Goal: Transaction & Acquisition: Purchase product/service

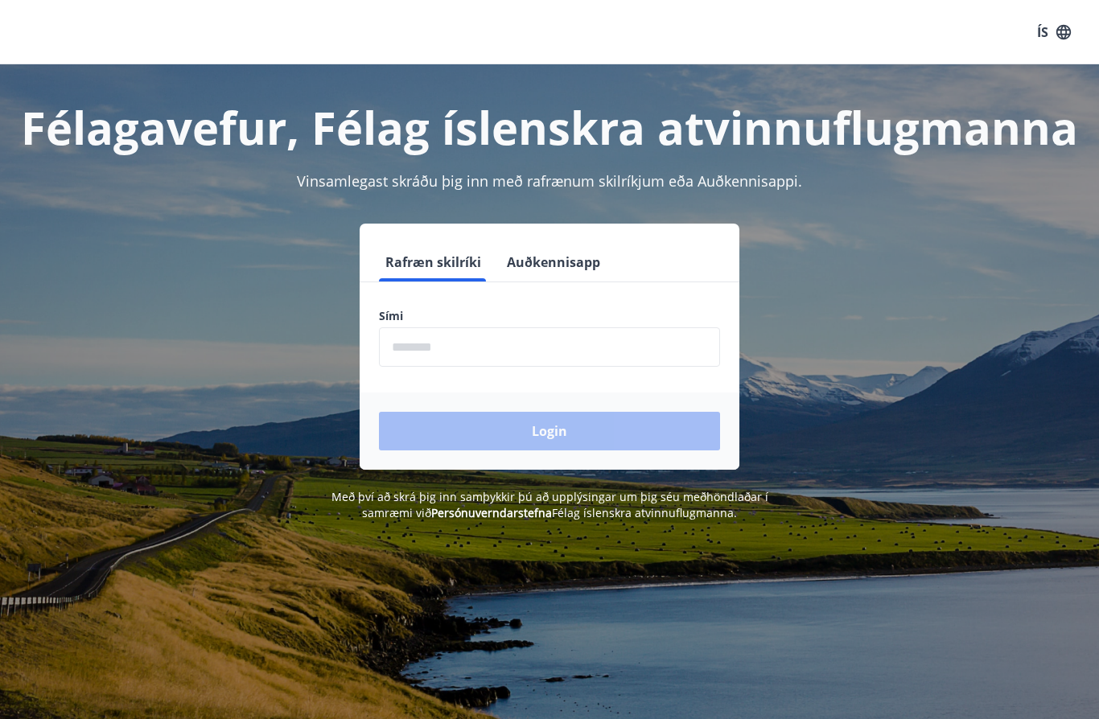
click at [602, 253] on button "Auðkennisapp" at bounding box center [554, 262] width 106 height 39
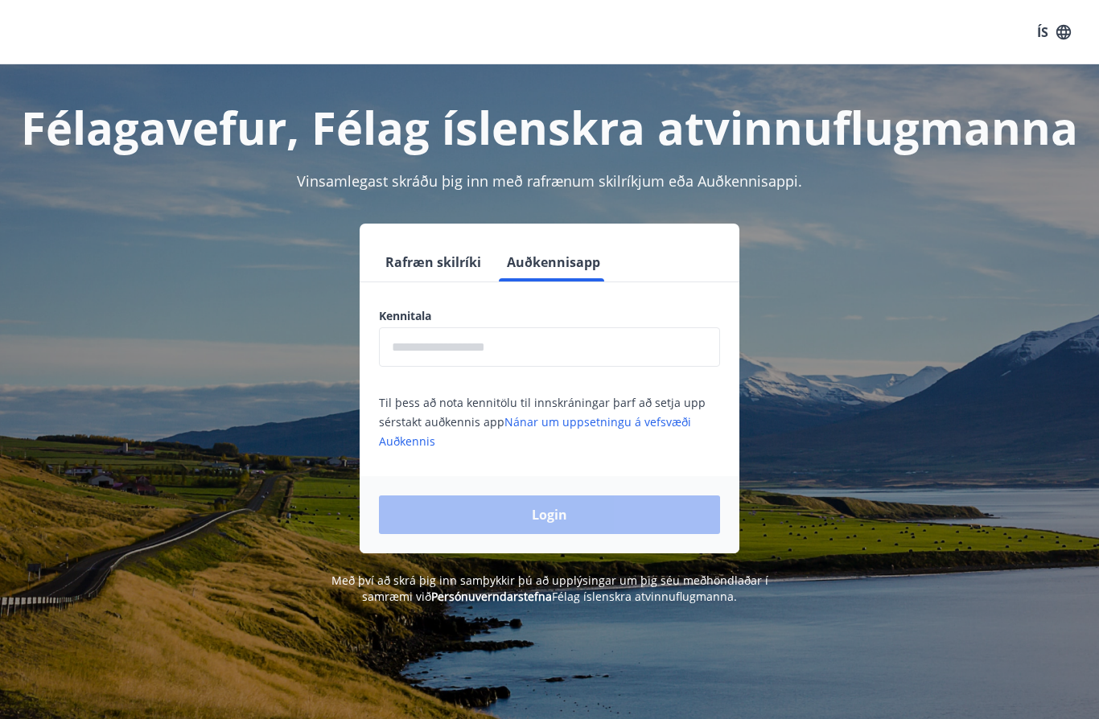
click at [576, 347] on input "text" at bounding box center [549, 347] width 341 height 39
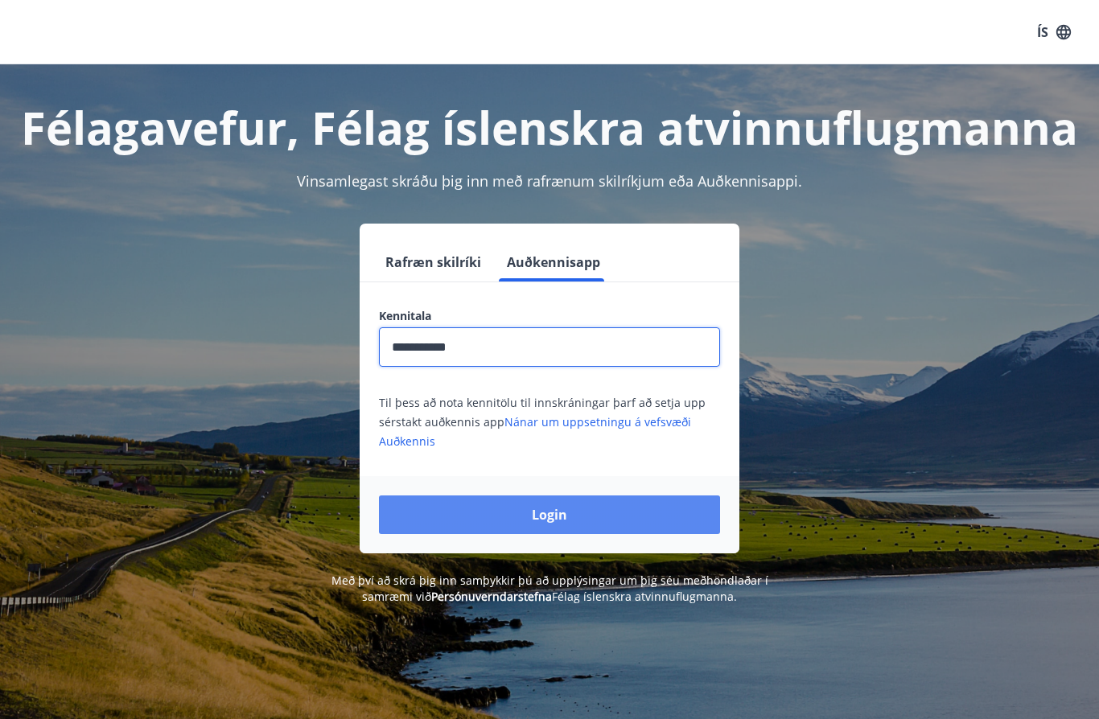
type input "**********"
click at [627, 508] on button "Login" at bounding box center [549, 515] width 341 height 39
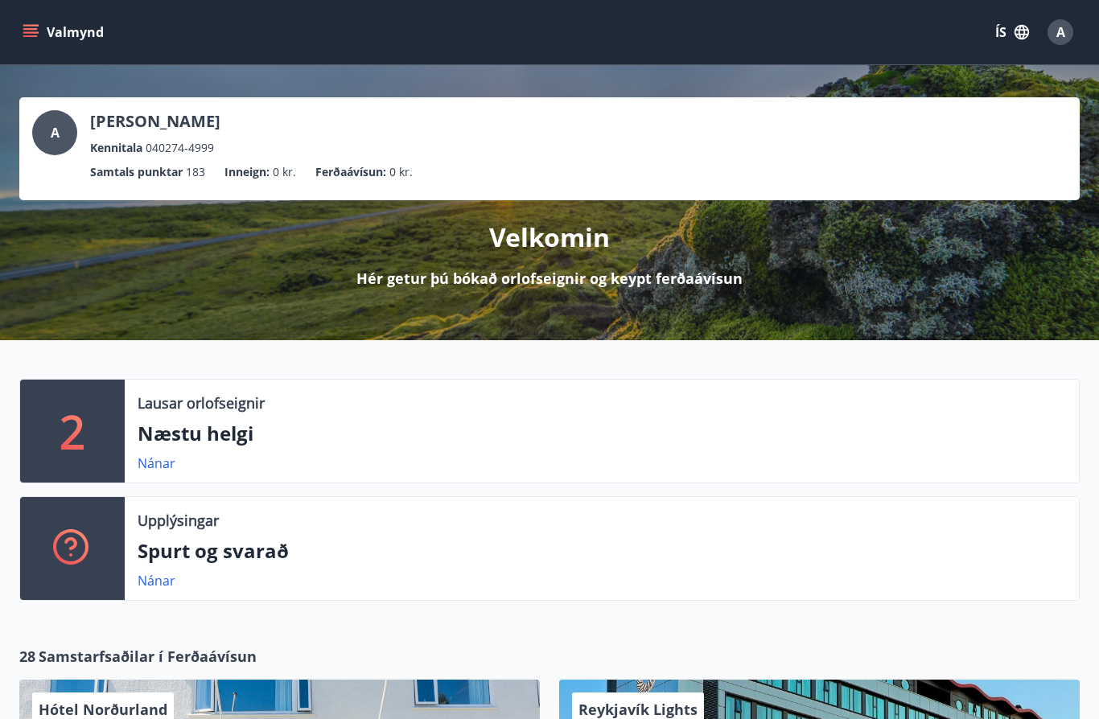
click at [35, 19] on button "Valmynd" at bounding box center [64, 32] width 91 height 29
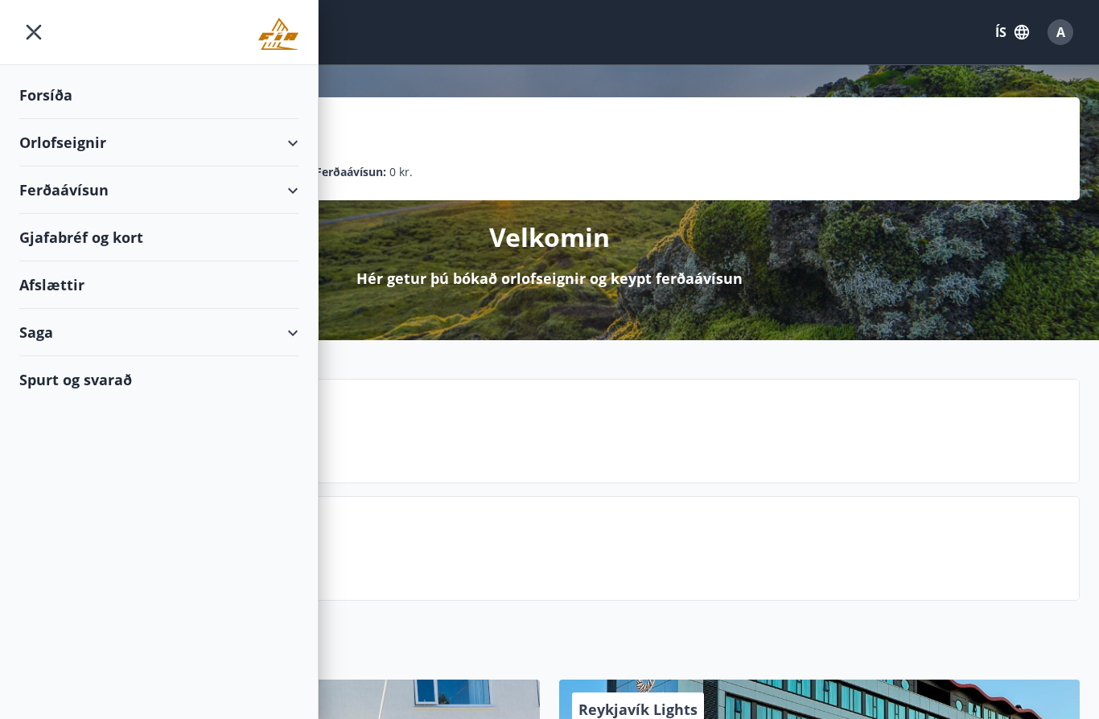
click at [52, 196] on div "Ferðaávísun" at bounding box center [158, 190] width 279 height 47
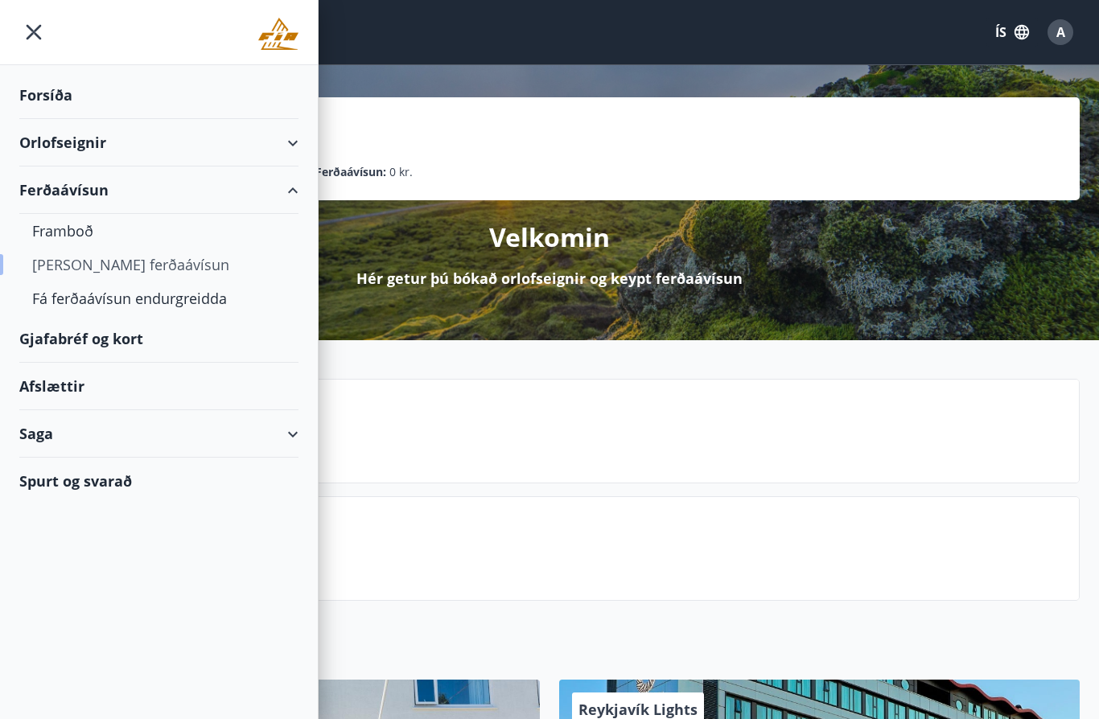
click at [64, 268] on div "Kaupa ferðaávísun" at bounding box center [158, 265] width 253 height 34
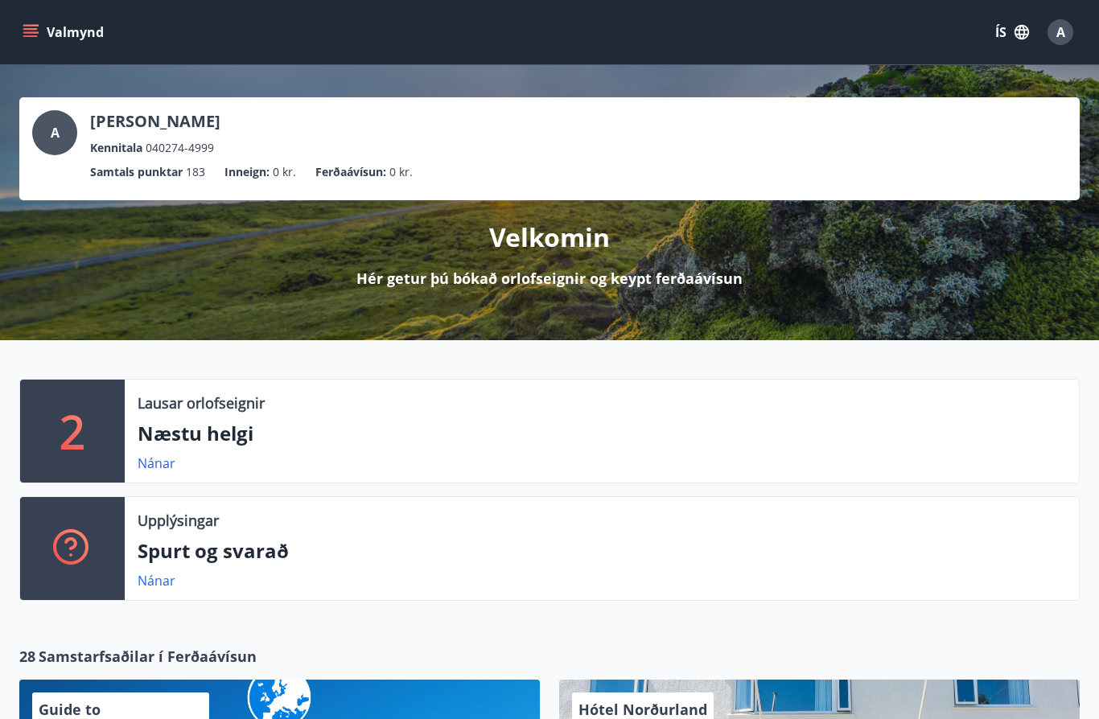
click at [42, 38] on button "Valmynd" at bounding box center [64, 32] width 91 height 29
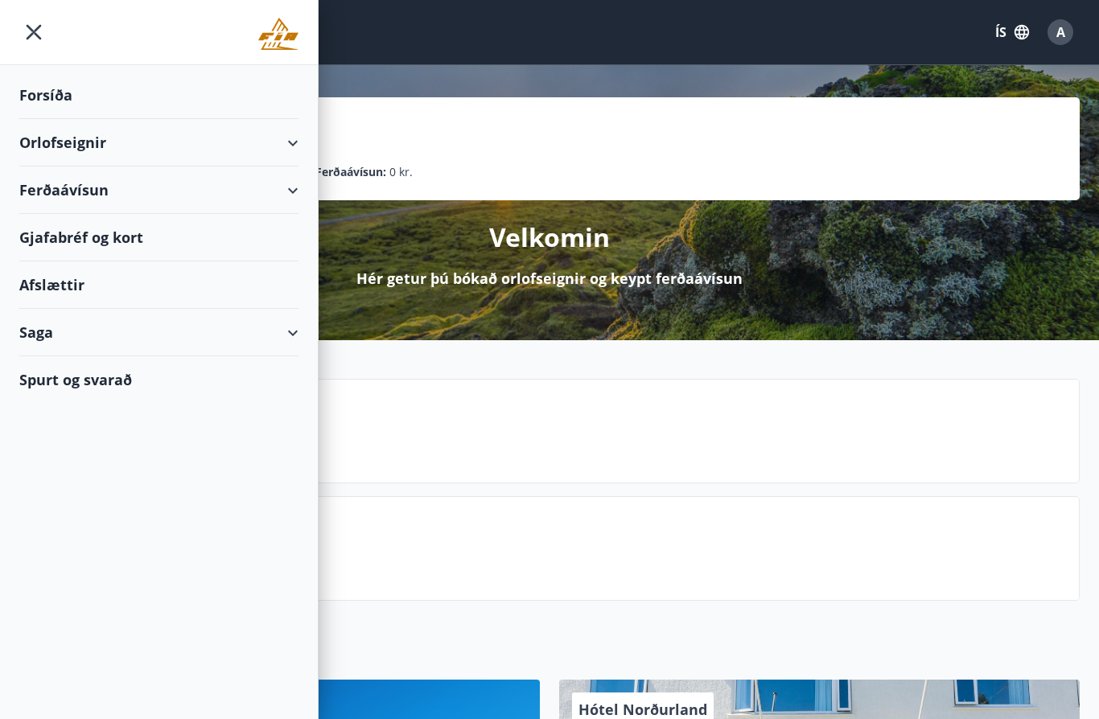
click at [49, 198] on div "Ferðaávísun" at bounding box center [158, 190] width 279 height 47
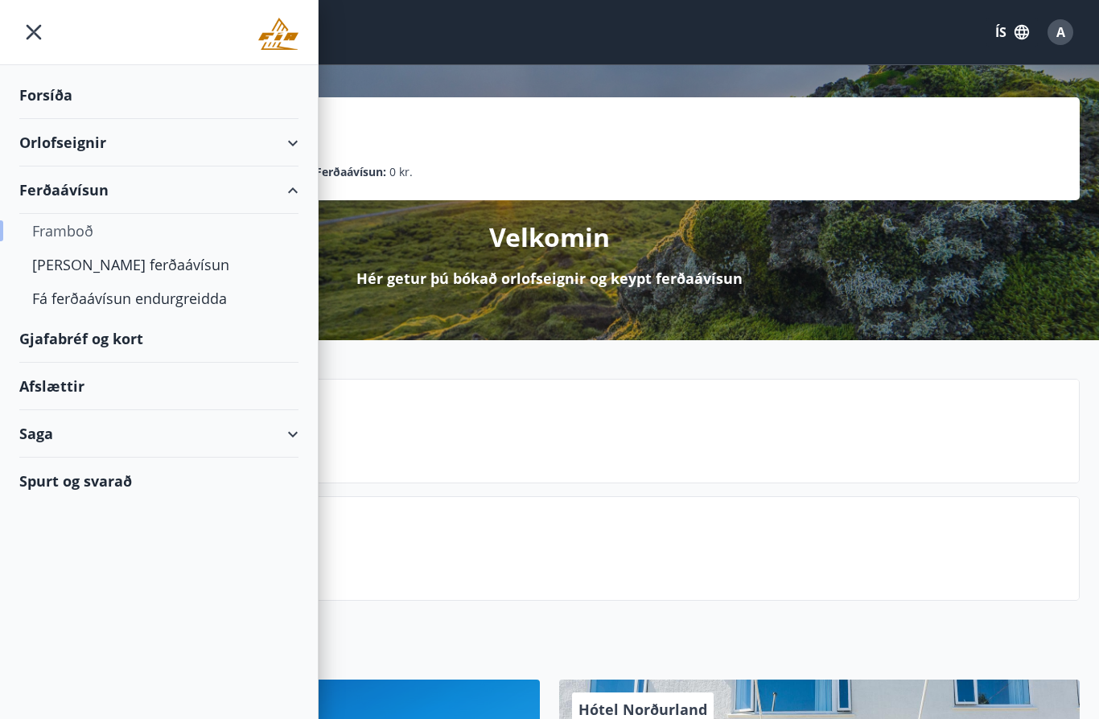
click at [56, 228] on div "Framboð" at bounding box center [158, 231] width 253 height 34
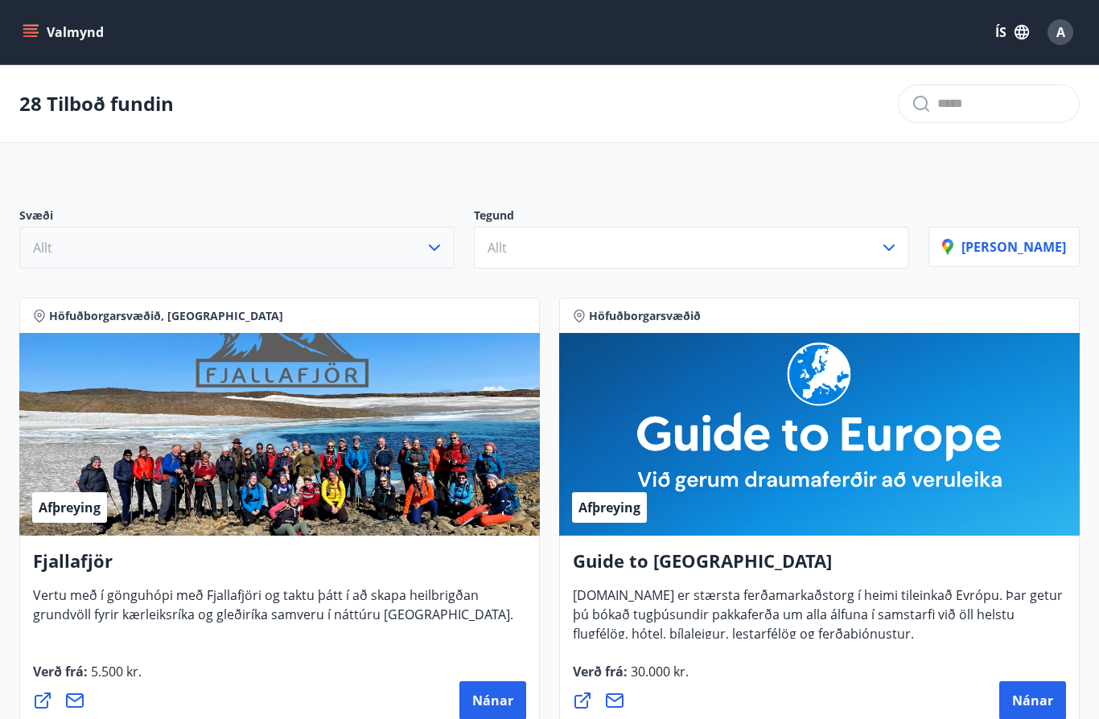
click at [447, 259] on button "Allt" at bounding box center [236, 248] width 435 height 42
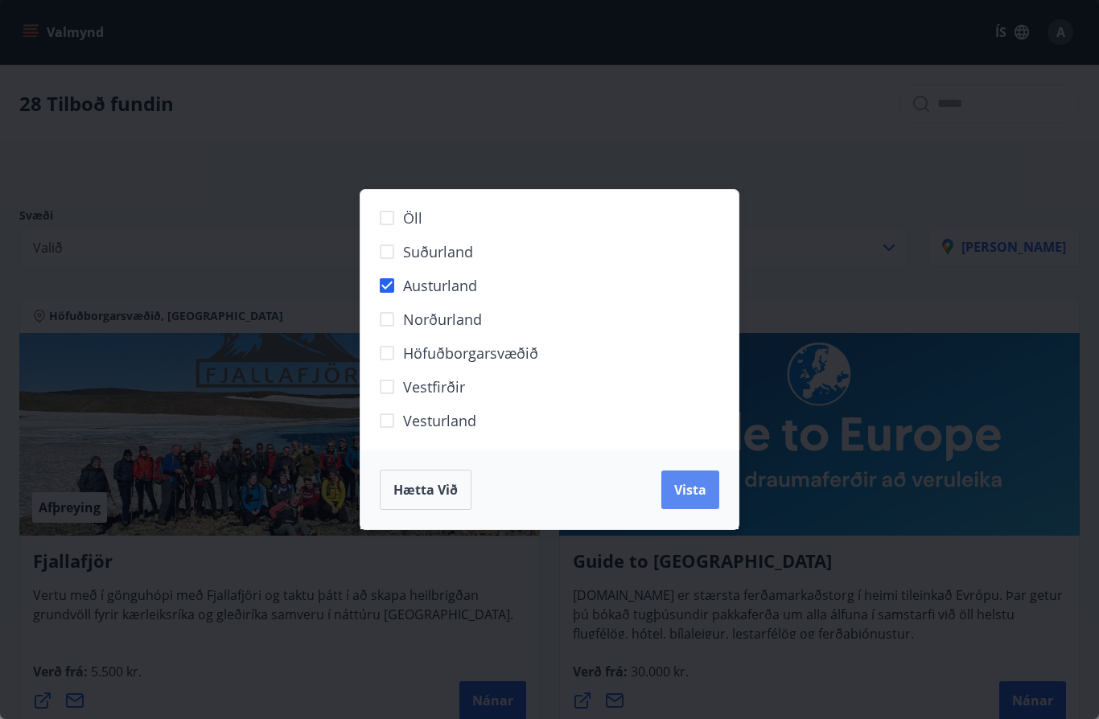
click at [690, 484] on span "Vista" at bounding box center [690, 490] width 32 height 18
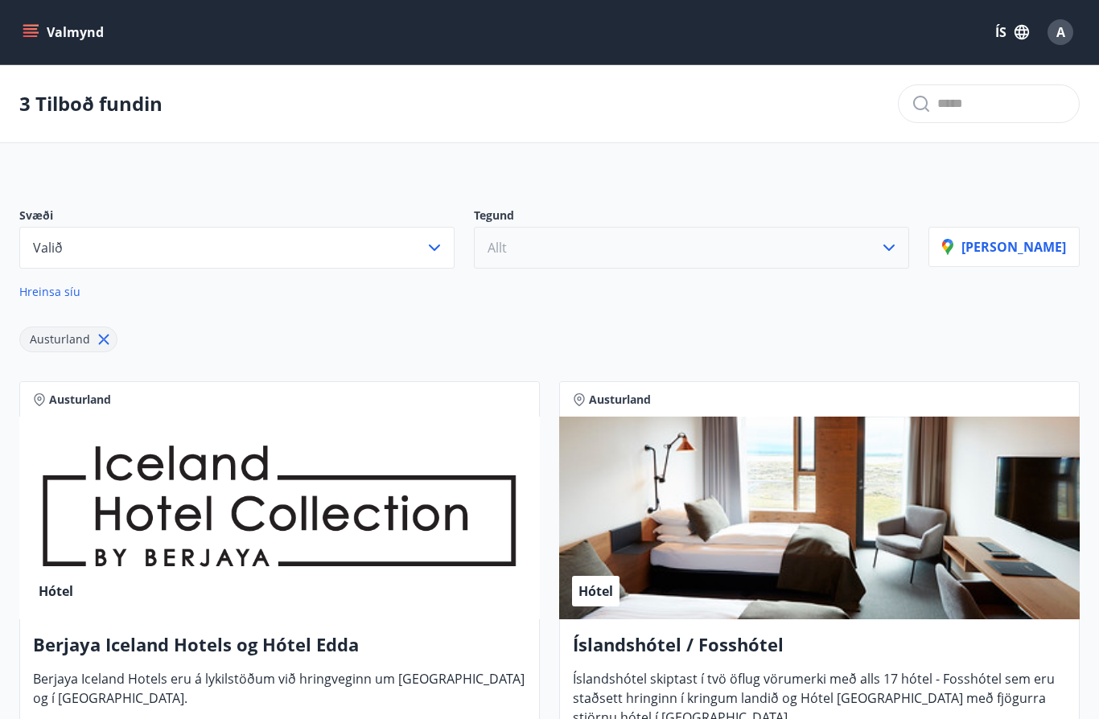
click at [899, 245] on icon "button" at bounding box center [889, 247] width 19 height 19
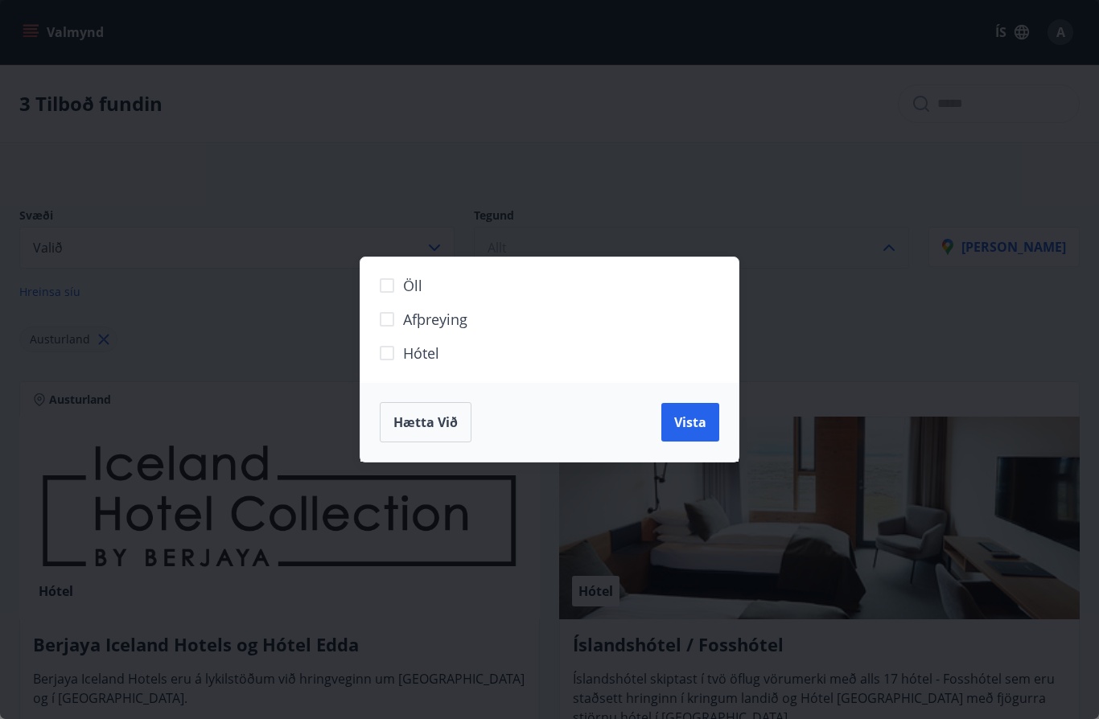
click at [441, 360] on label "Hótel" at bounding box center [539, 360] width 337 height 34
click at [702, 418] on span "Vista" at bounding box center [690, 423] width 32 height 18
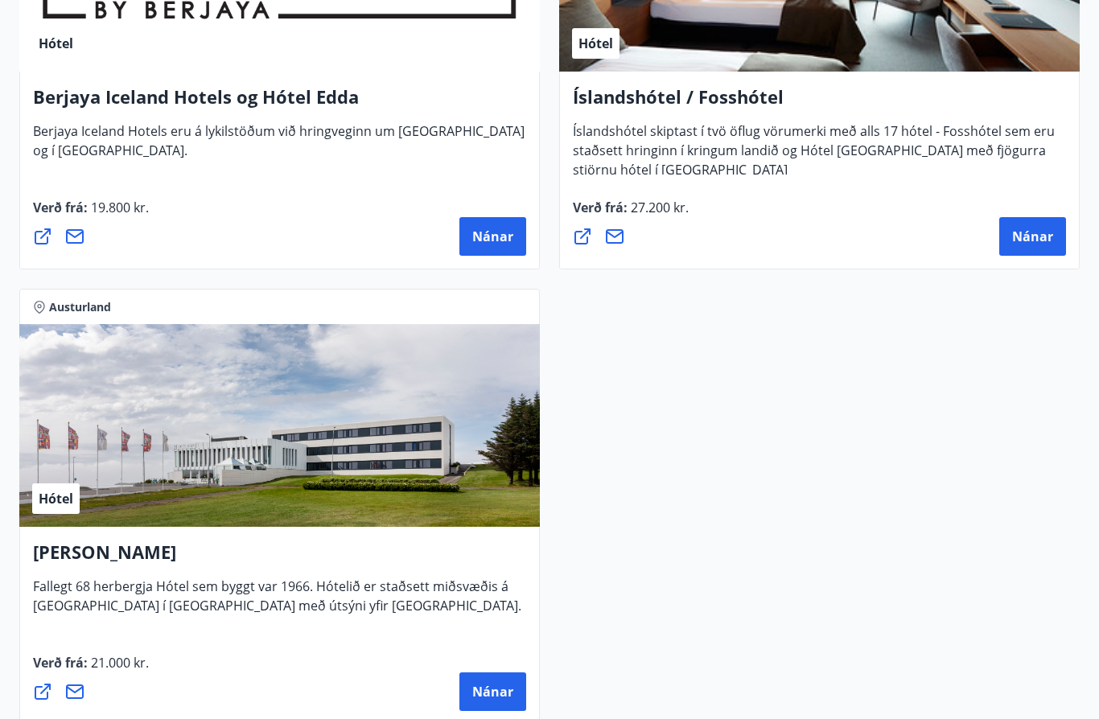
scroll to position [693, 0]
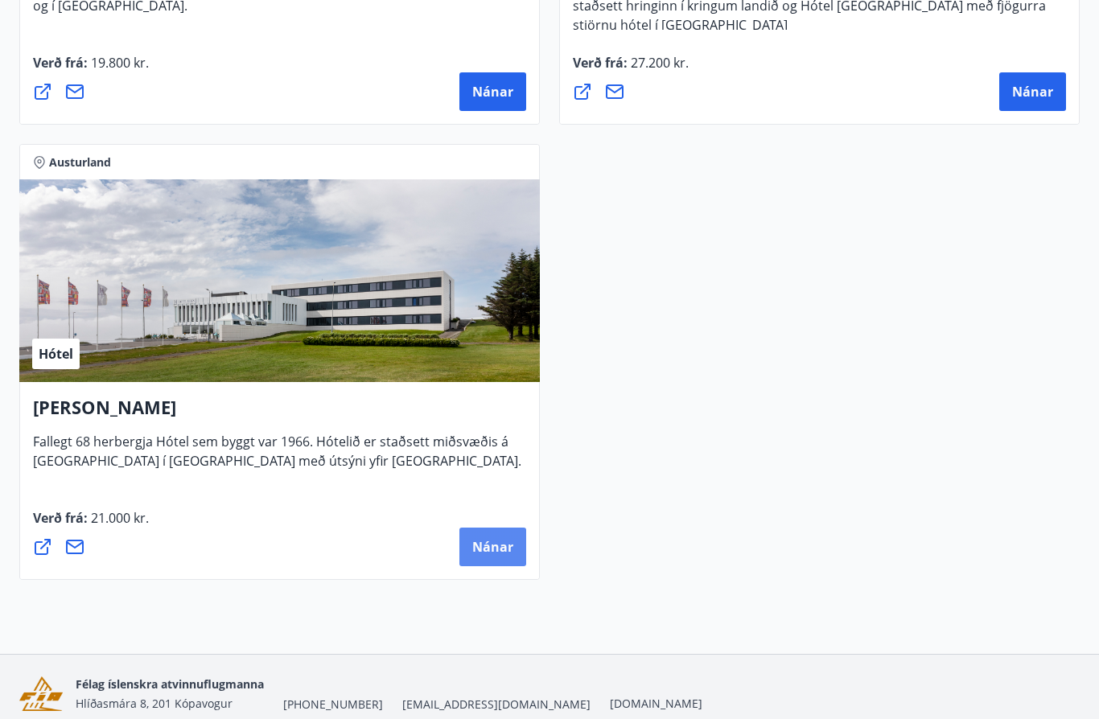
click at [497, 553] on span "Nánar" at bounding box center [492, 547] width 41 height 18
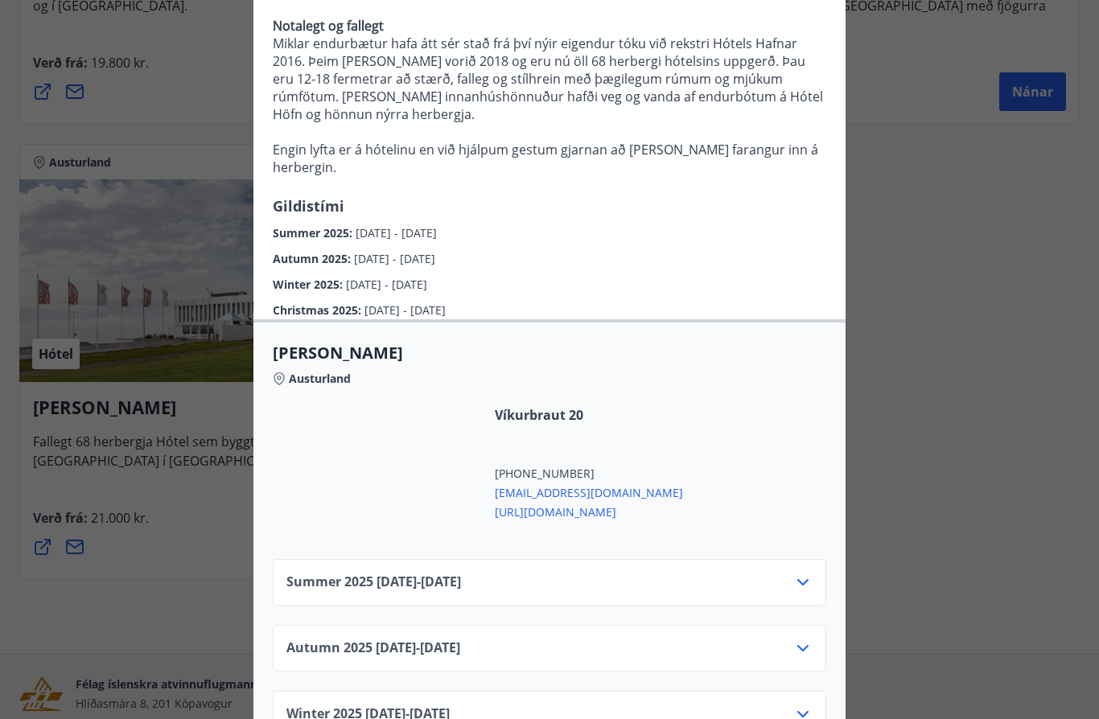
scroll to position [352, 0]
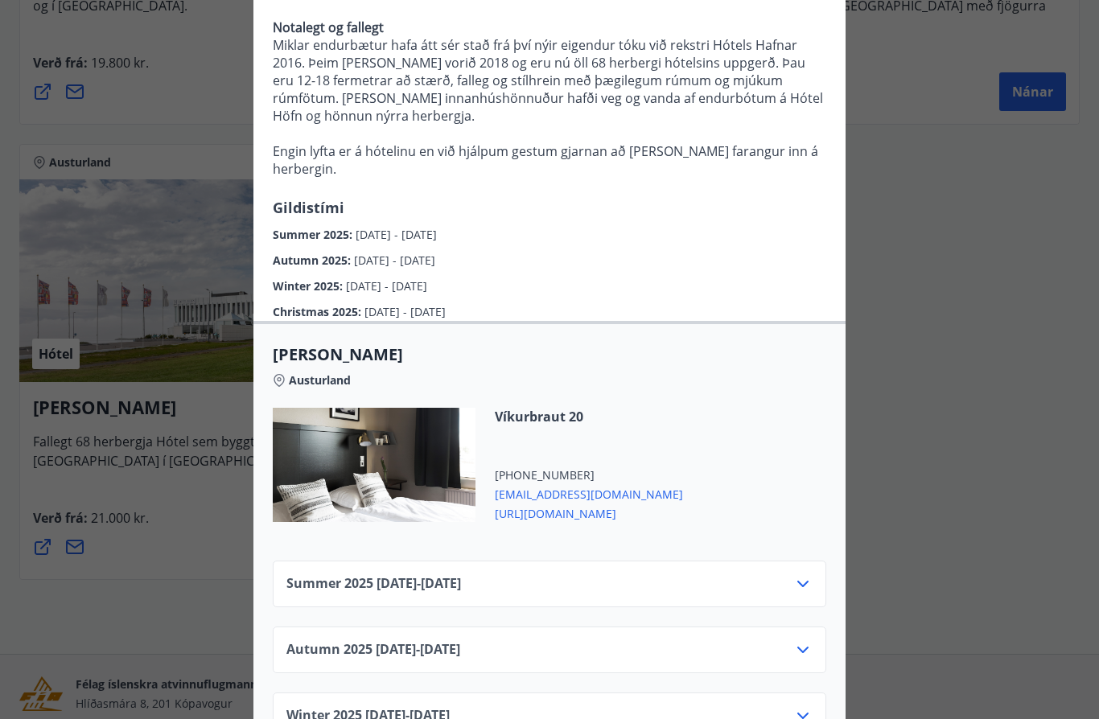
click at [797, 575] on icon at bounding box center [802, 584] width 19 height 19
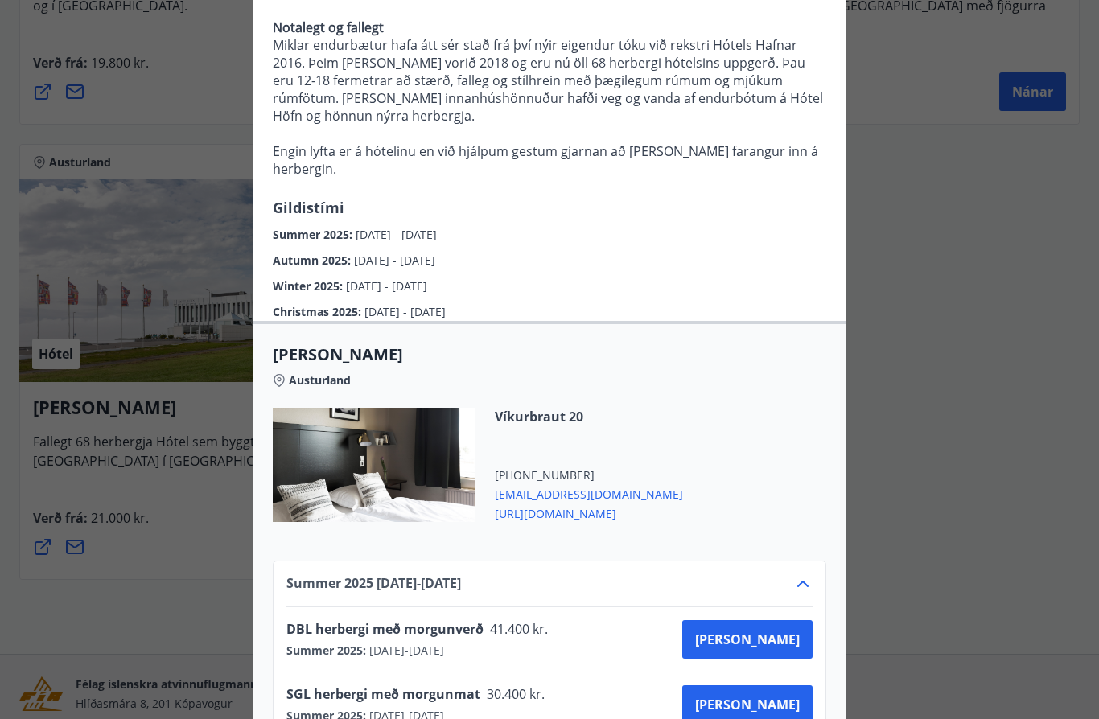
click at [601, 503] on span "https://www.hotelhofn.is/" at bounding box center [589, 512] width 188 height 19
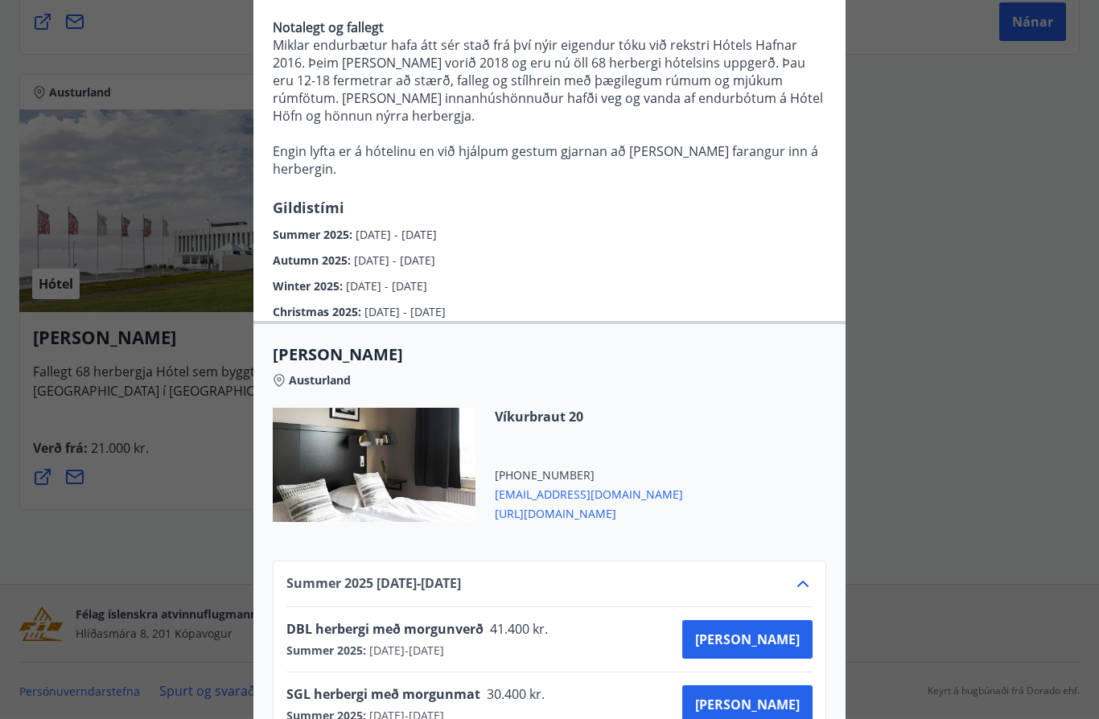
click at [989, 284] on div "Hótel Höfn Systurnar Svava og Ólöf Sverrisdætur og eiginmenn þeirra, Árni Stefá…" at bounding box center [549, 7] width 1099 height 719
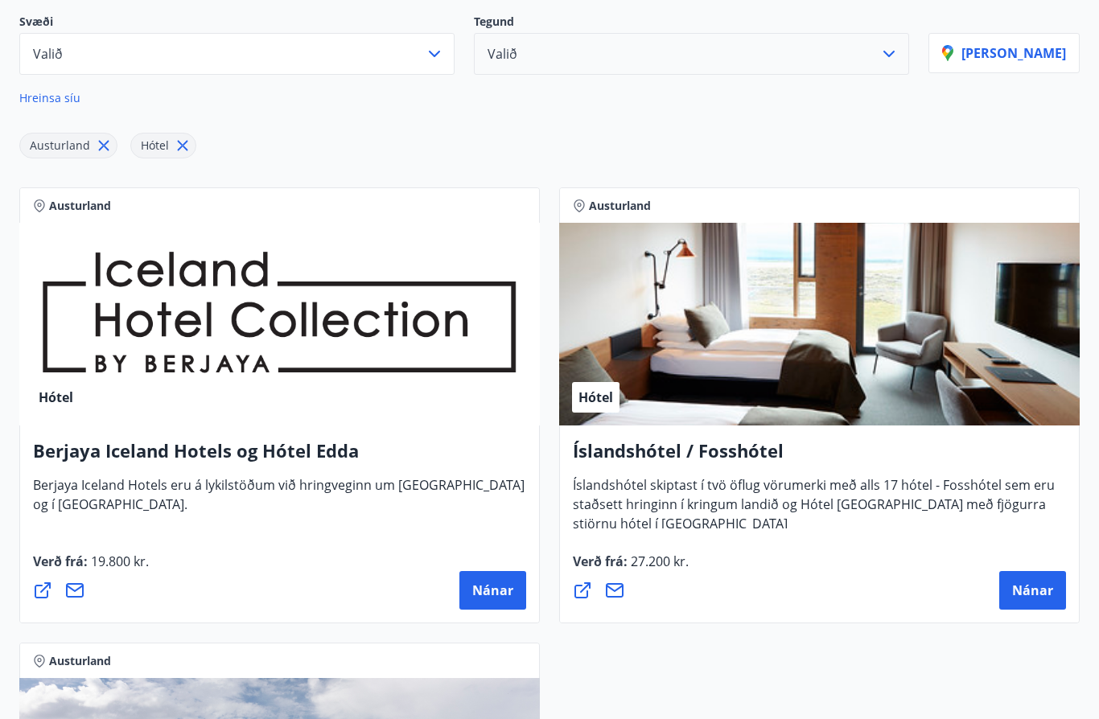
scroll to position [194, 0]
click at [1030, 585] on span "Nánar" at bounding box center [1032, 591] width 41 height 18
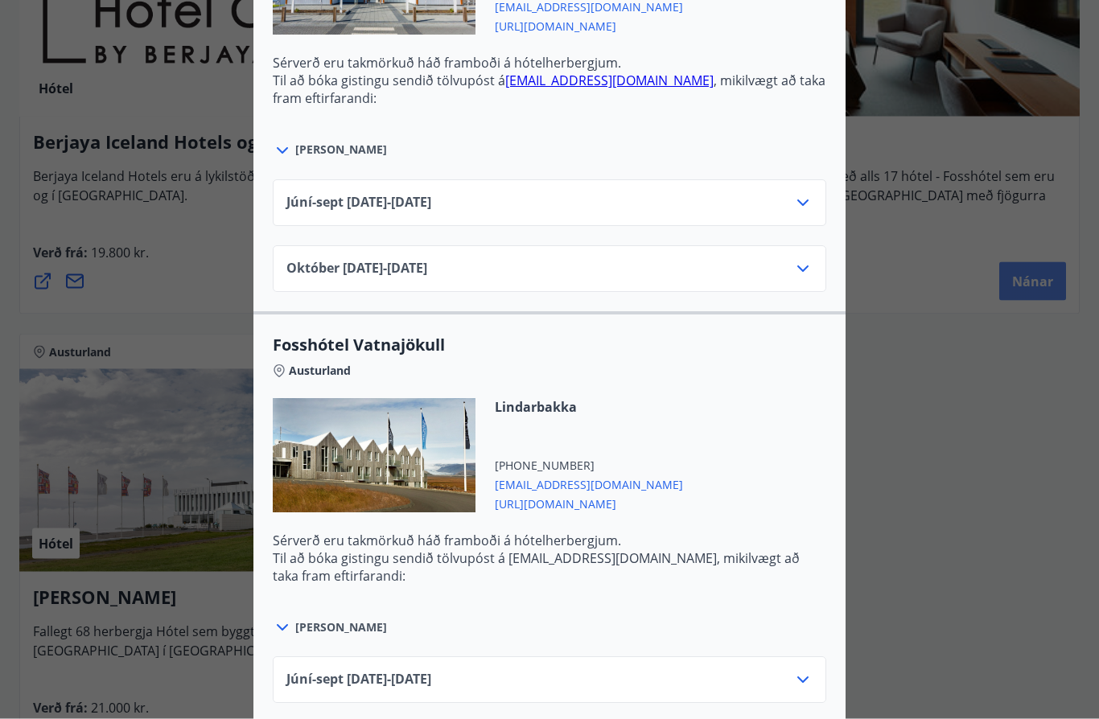
scroll to position [524, 0]
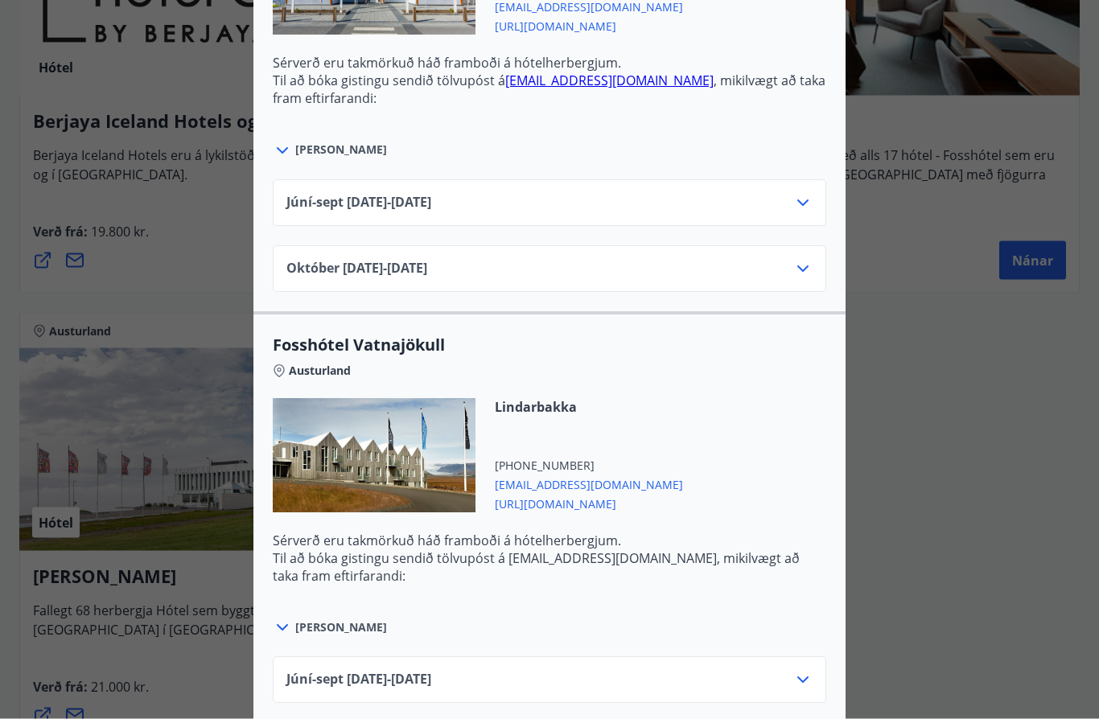
click at [810, 687] on icon at bounding box center [802, 680] width 19 height 19
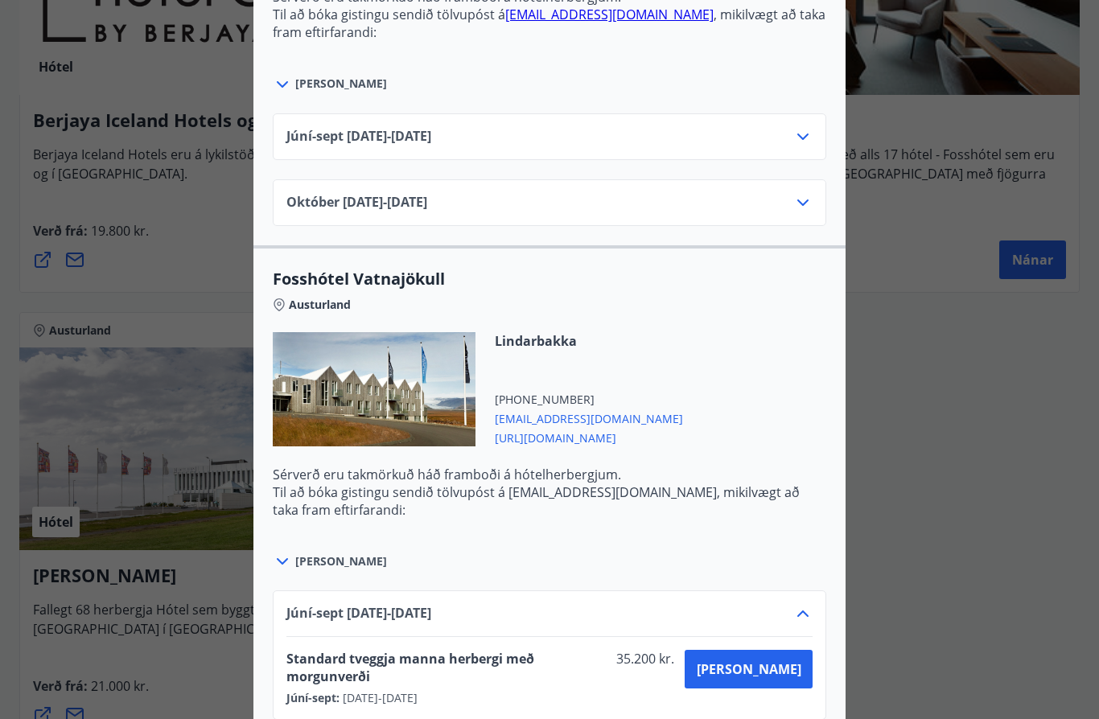
scroll to position [791, 0]
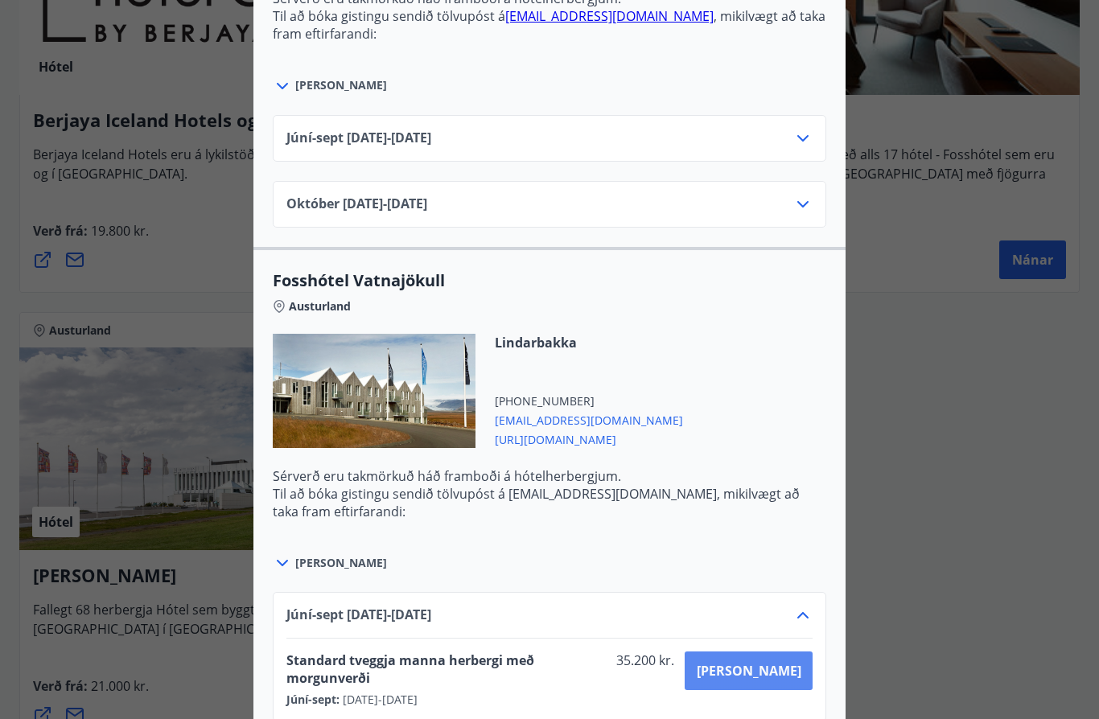
click at [775, 676] on span "Kaupa" at bounding box center [749, 671] width 105 height 18
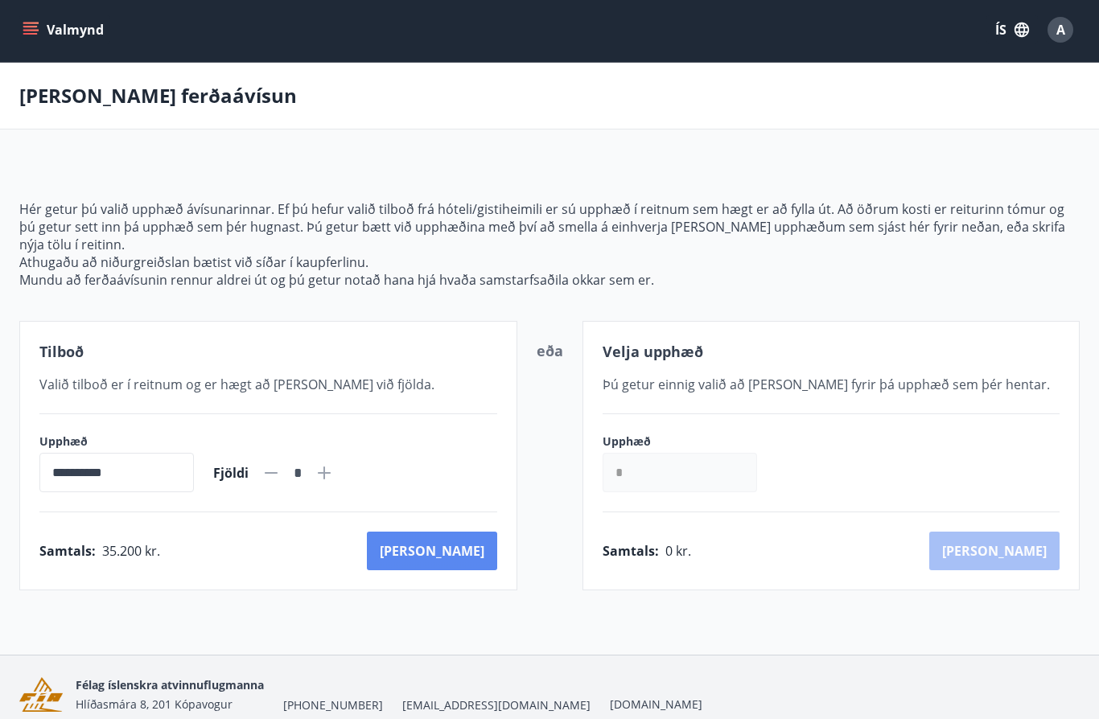
click at [480, 551] on button "Kaup" at bounding box center [432, 551] width 130 height 39
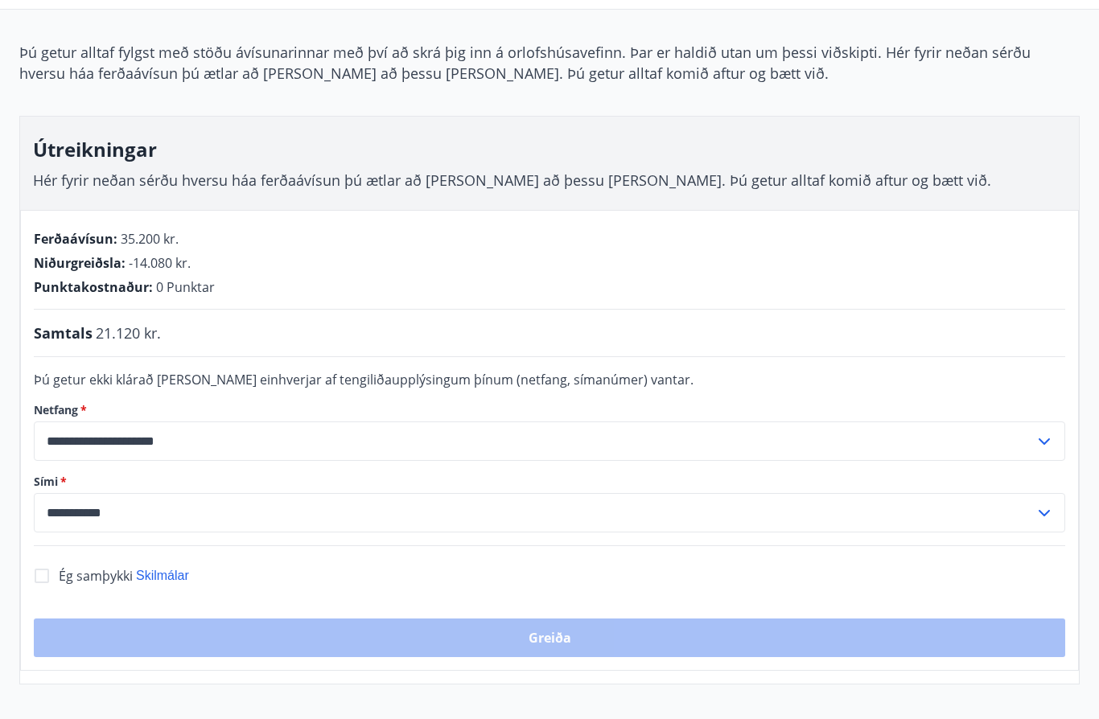
scroll to position [125, 0]
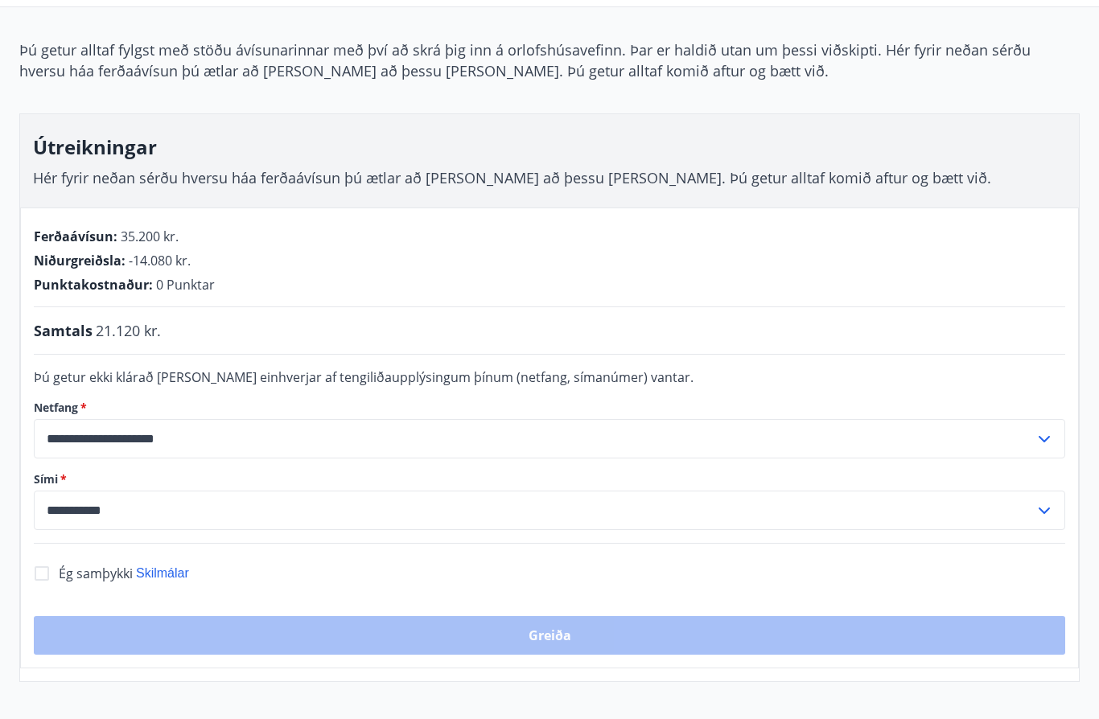
click at [72, 591] on div "**********" at bounding box center [549, 438] width 1059 height 461
click at [77, 572] on span "Ég samþykki" at bounding box center [96, 574] width 74 height 18
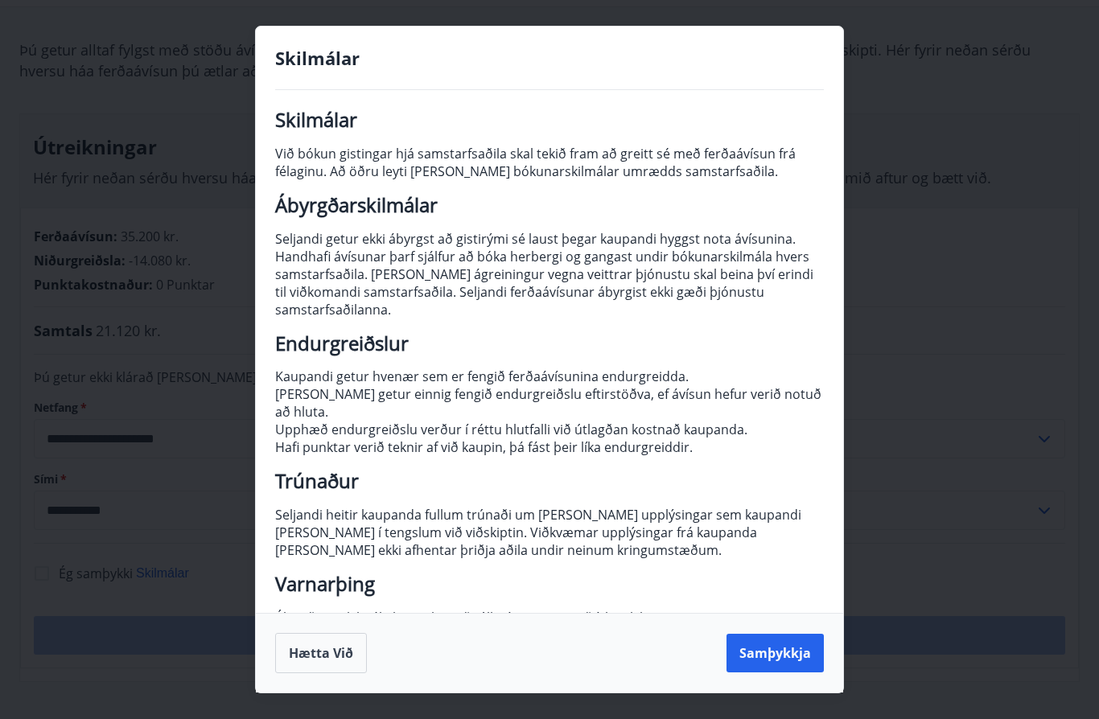
scroll to position [14, 0]
click at [787, 673] on button "Samþykkja" at bounding box center [775, 653] width 97 height 39
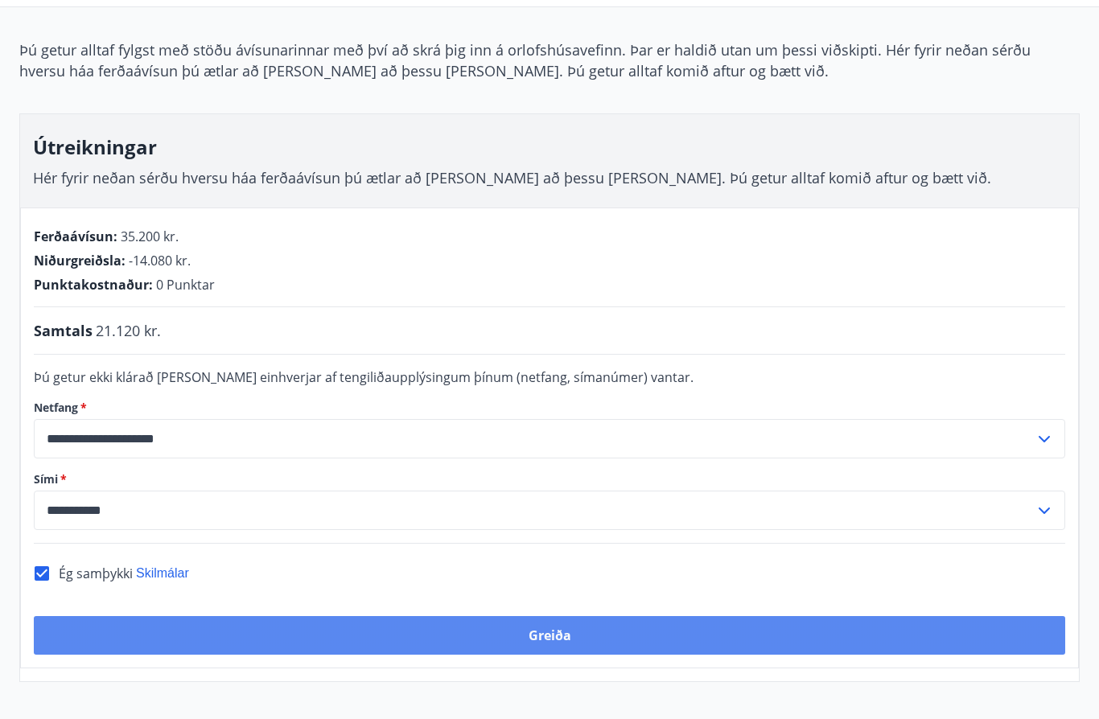
click at [233, 628] on button "Greiða" at bounding box center [550, 635] width 1032 height 39
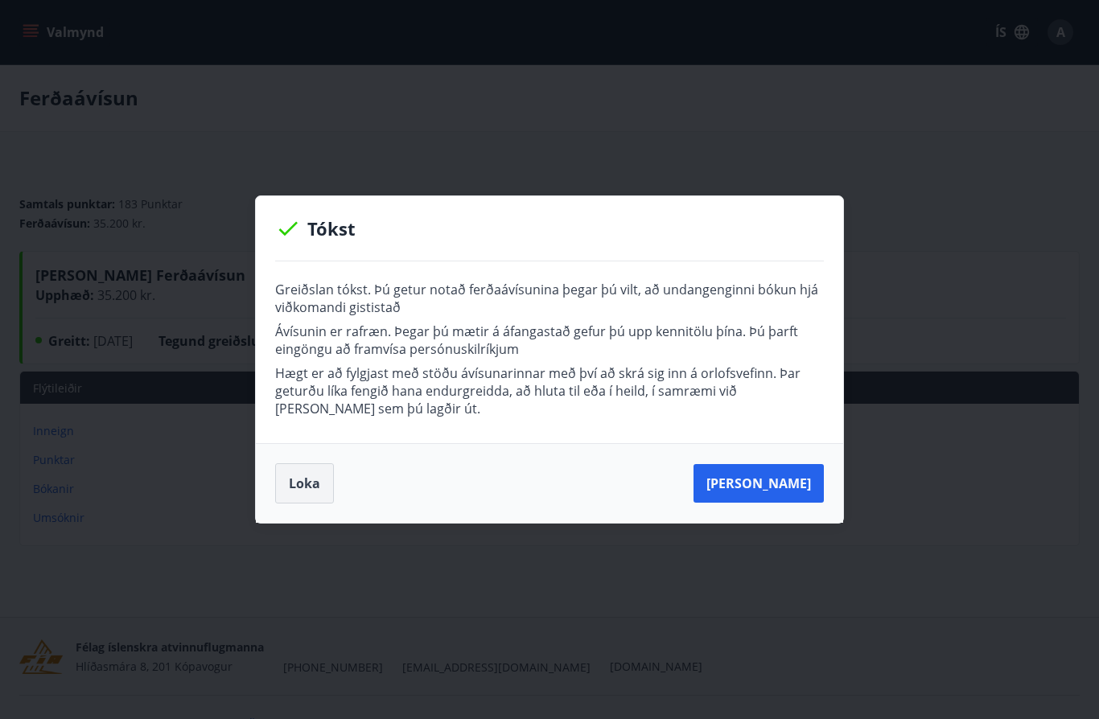
click at [293, 472] on button "Loka" at bounding box center [304, 483] width 59 height 40
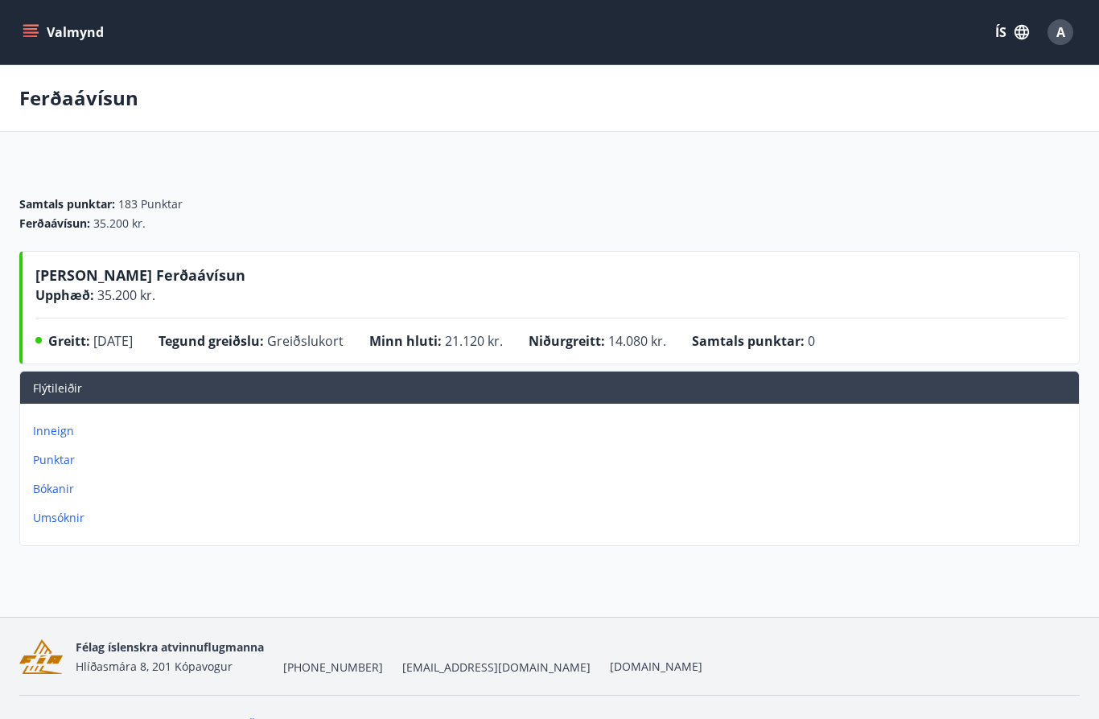
click at [30, 32] on icon "menu" at bounding box center [32, 32] width 18 height 2
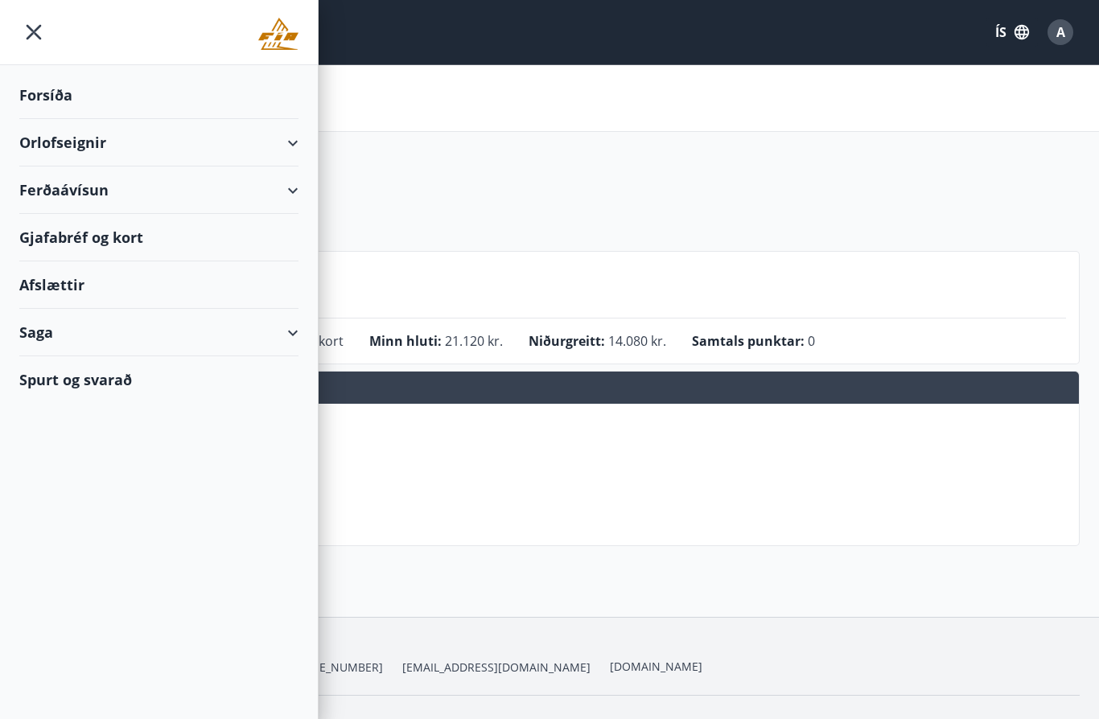
click at [61, 188] on div "Ferðaávísun" at bounding box center [158, 190] width 279 height 47
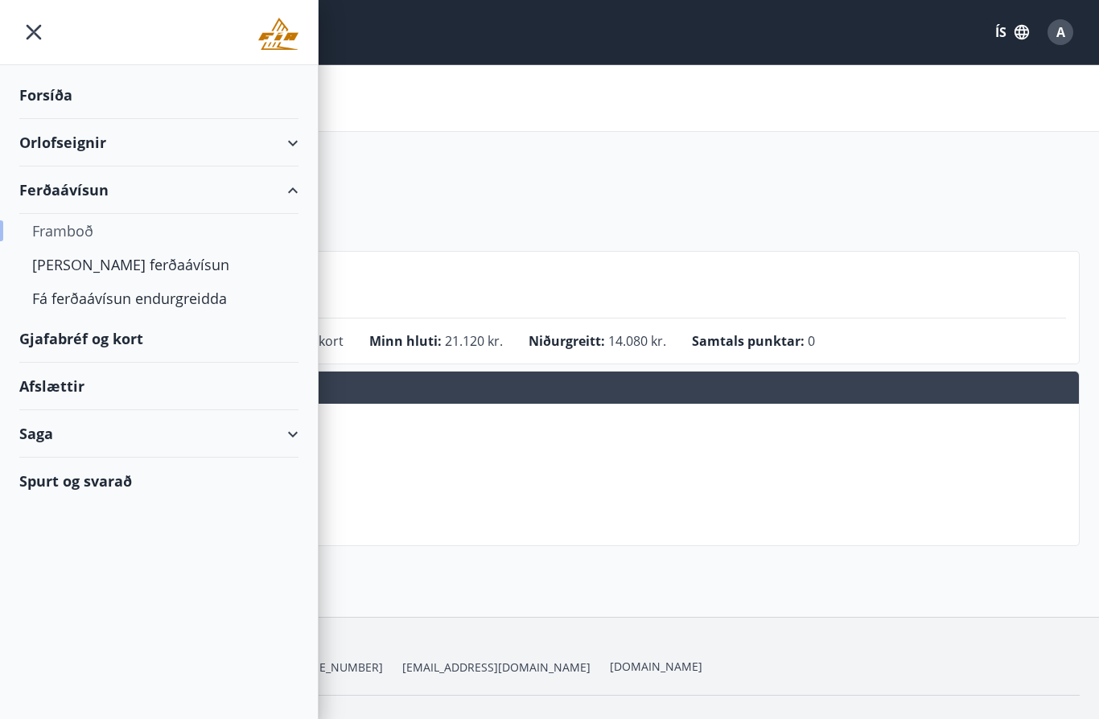
click at [43, 231] on div "Framboð" at bounding box center [158, 231] width 253 height 34
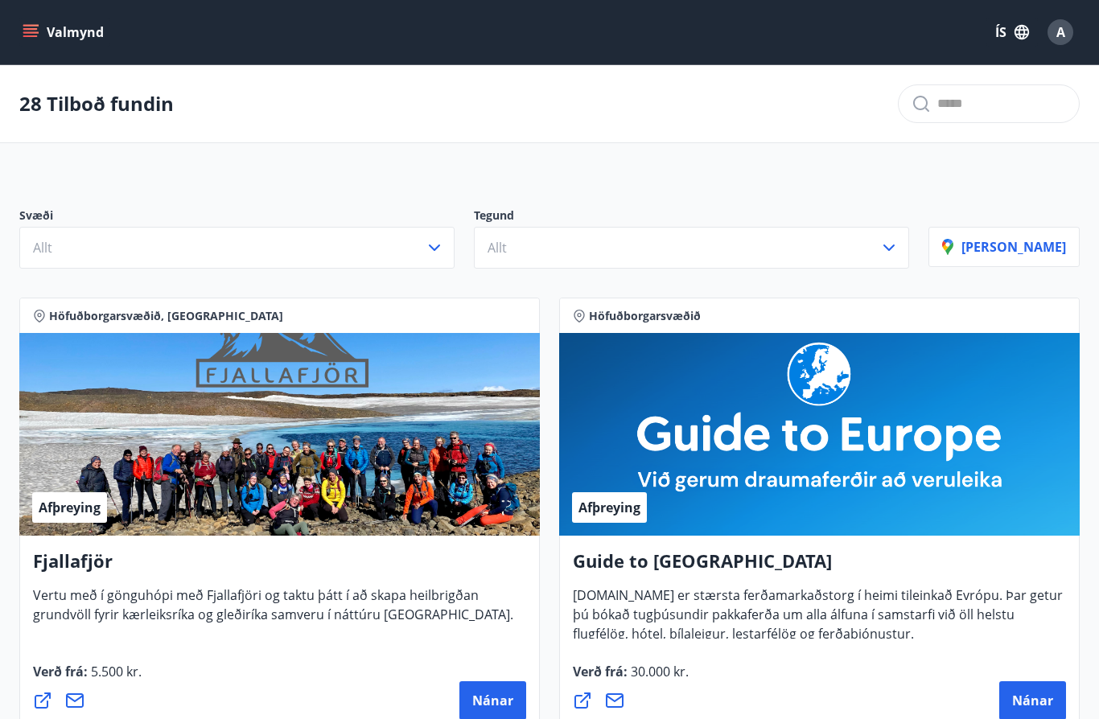
click at [23, 22] on button "Valmynd" at bounding box center [64, 32] width 91 height 29
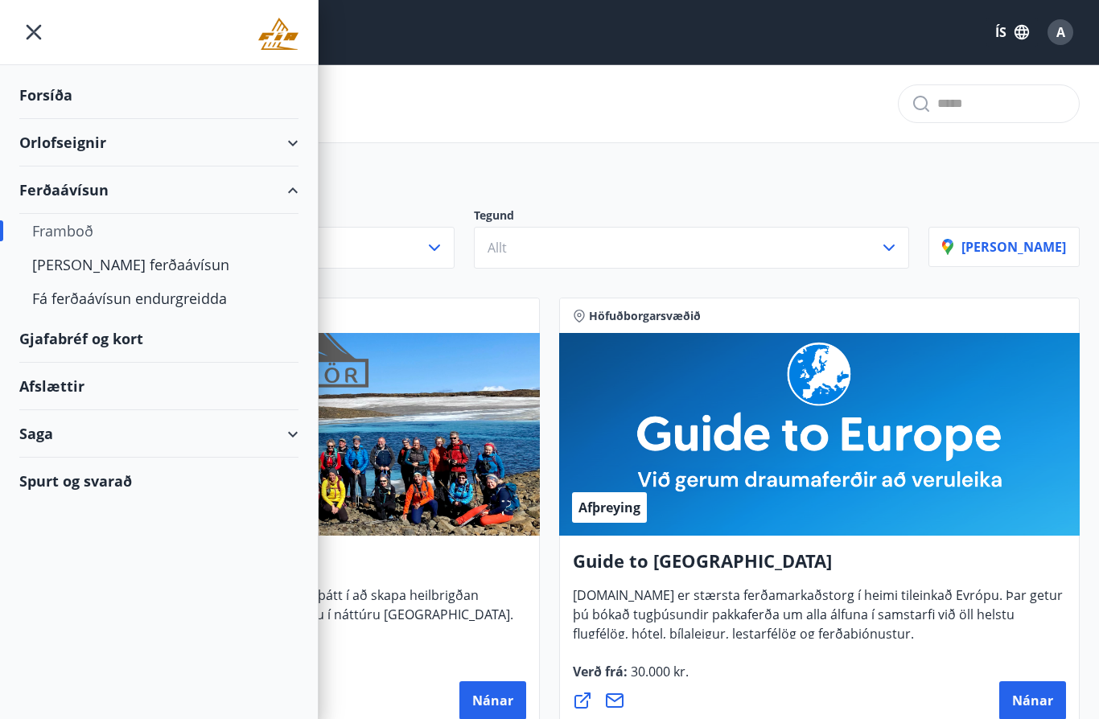
click at [52, 225] on div "Framboð" at bounding box center [158, 231] width 253 height 34
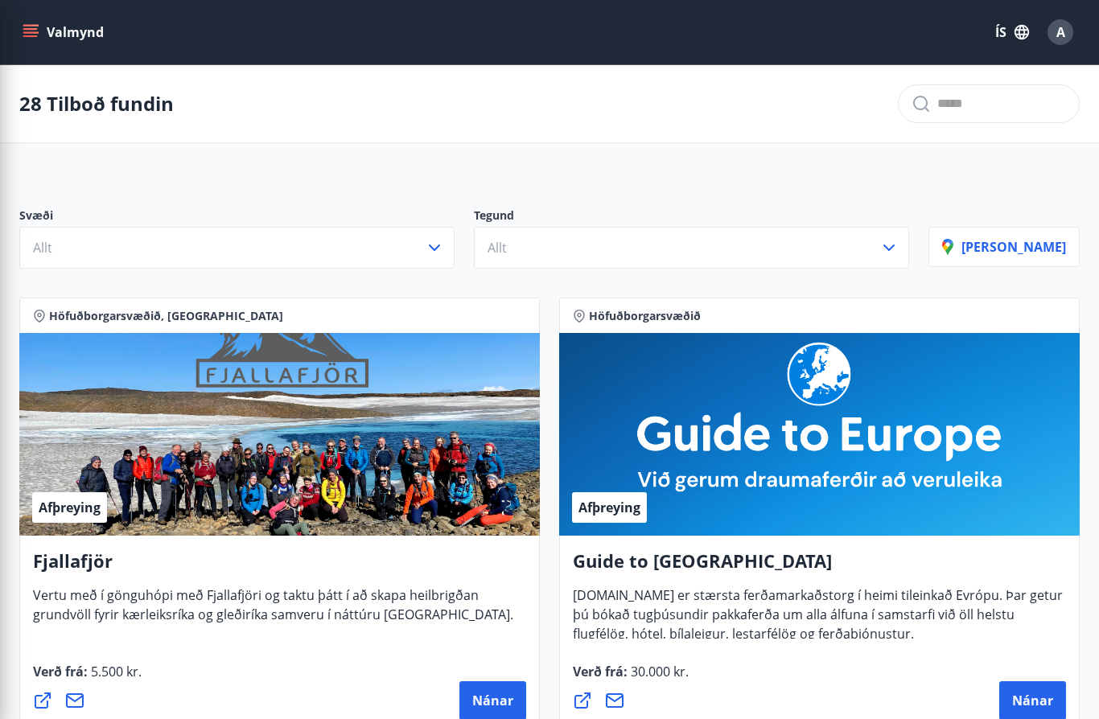
click at [444, 254] on icon "button" at bounding box center [434, 247] width 19 height 19
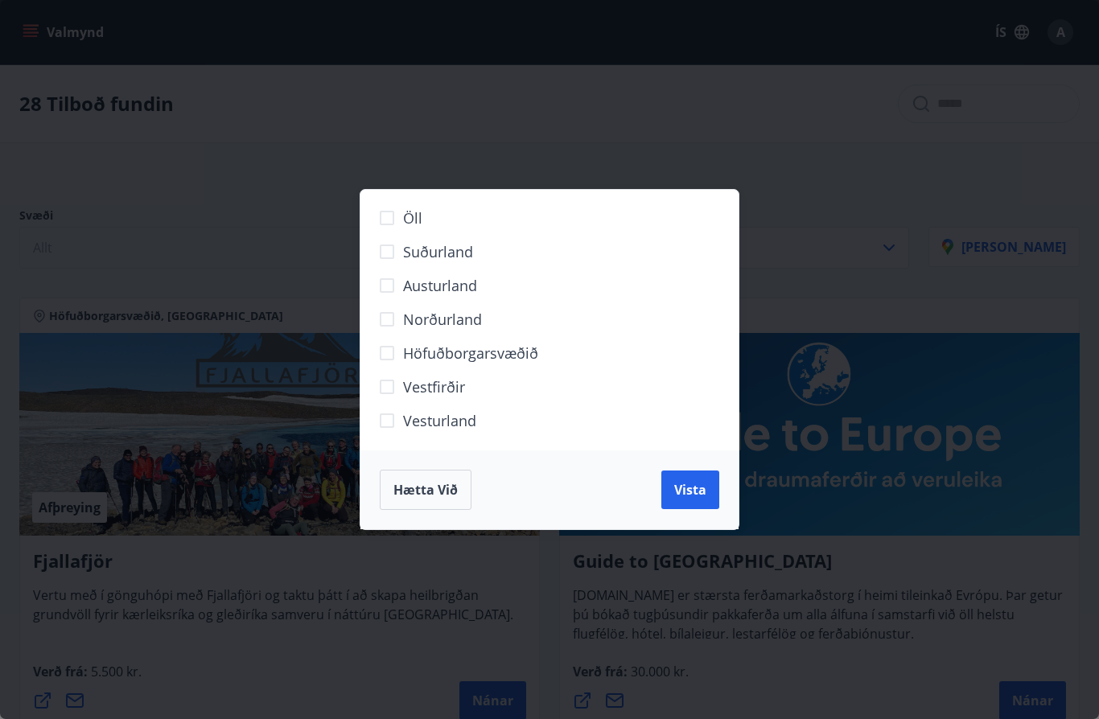
click at [465, 283] on span "Austurland" at bounding box center [440, 285] width 74 height 21
click at [699, 487] on span "Vista" at bounding box center [690, 490] width 32 height 18
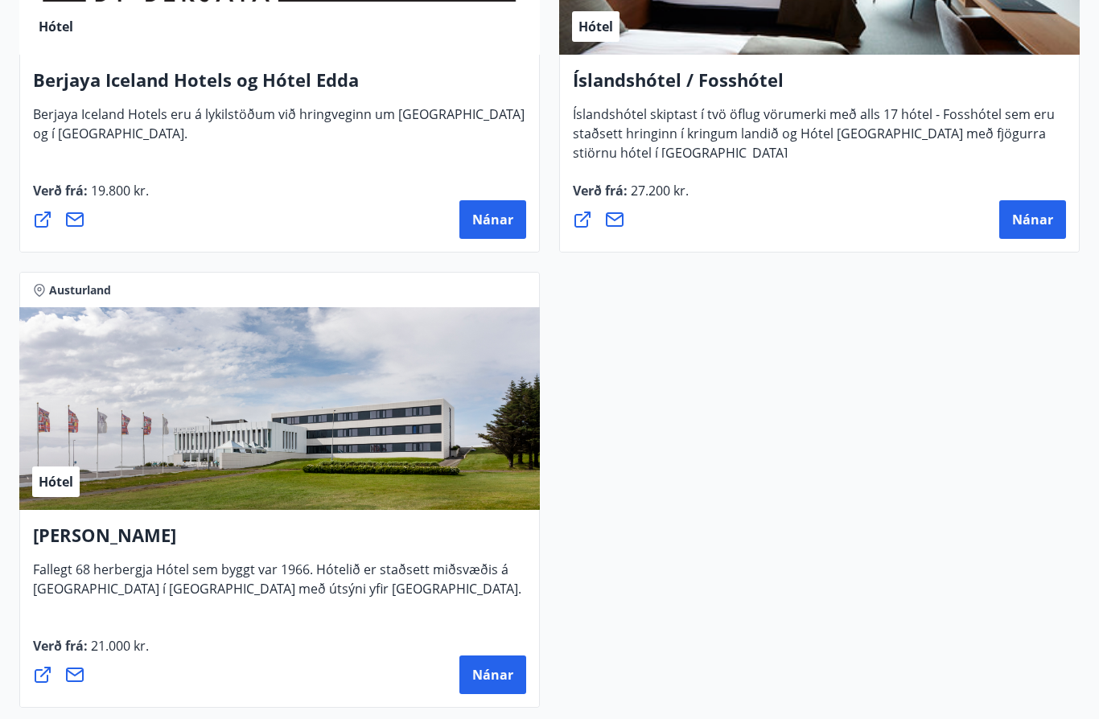
scroll to position [566, 0]
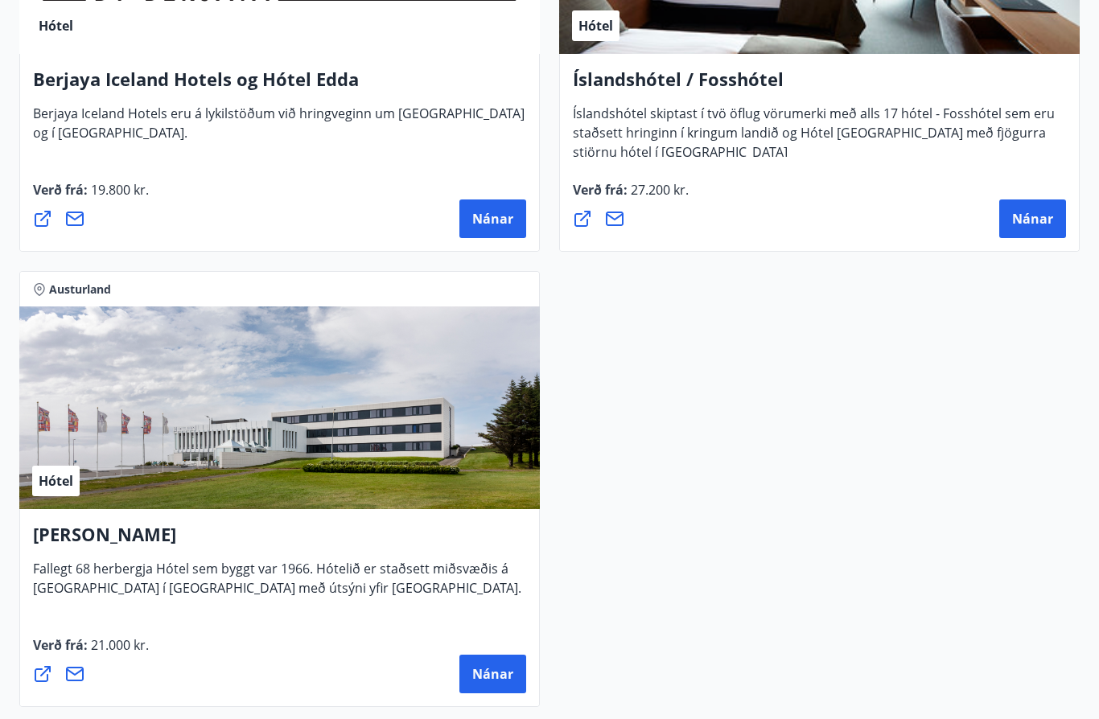
click at [443, 439] on div "Hótel" at bounding box center [279, 408] width 521 height 203
click at [498, 674] on span "Nánar" at bounding box center [492, 674] width 41 height 18
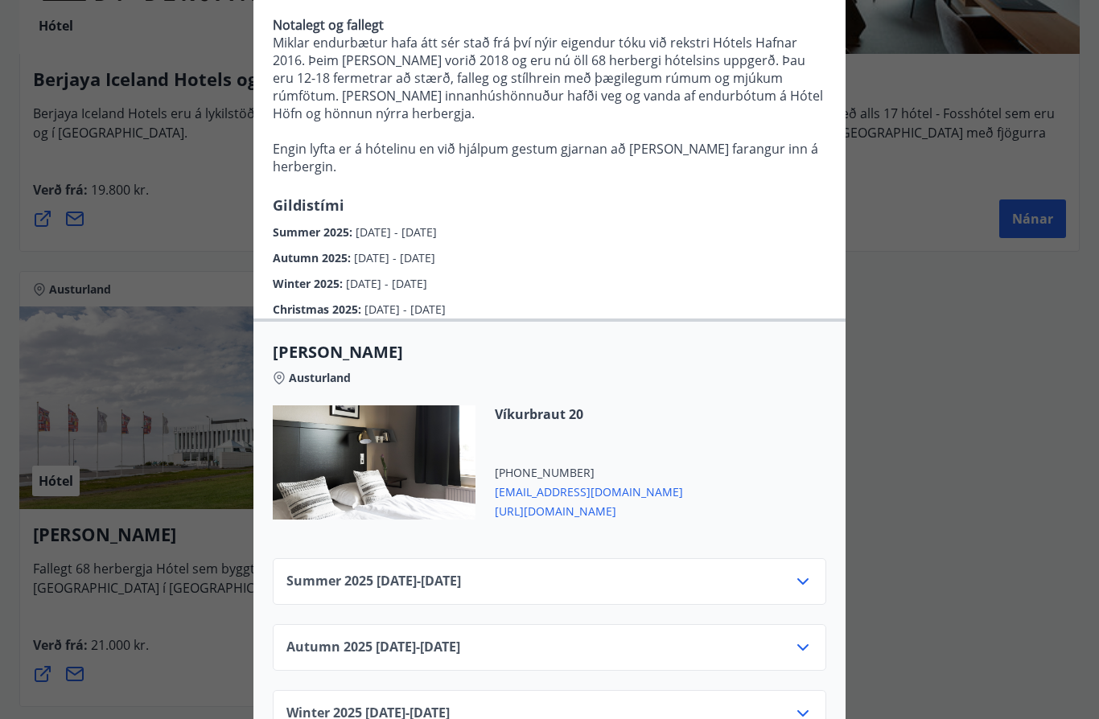
scroll to position [352, 0]
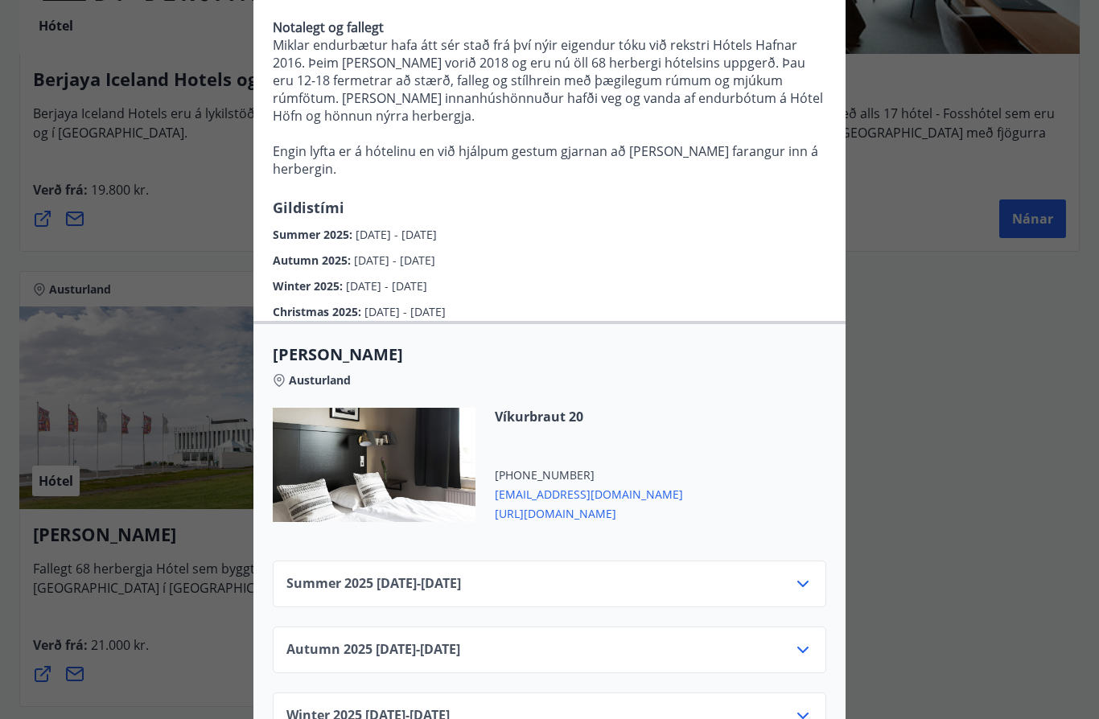
click at [802, 581] on icon at bounding box center [802, 584] width 11 height 6
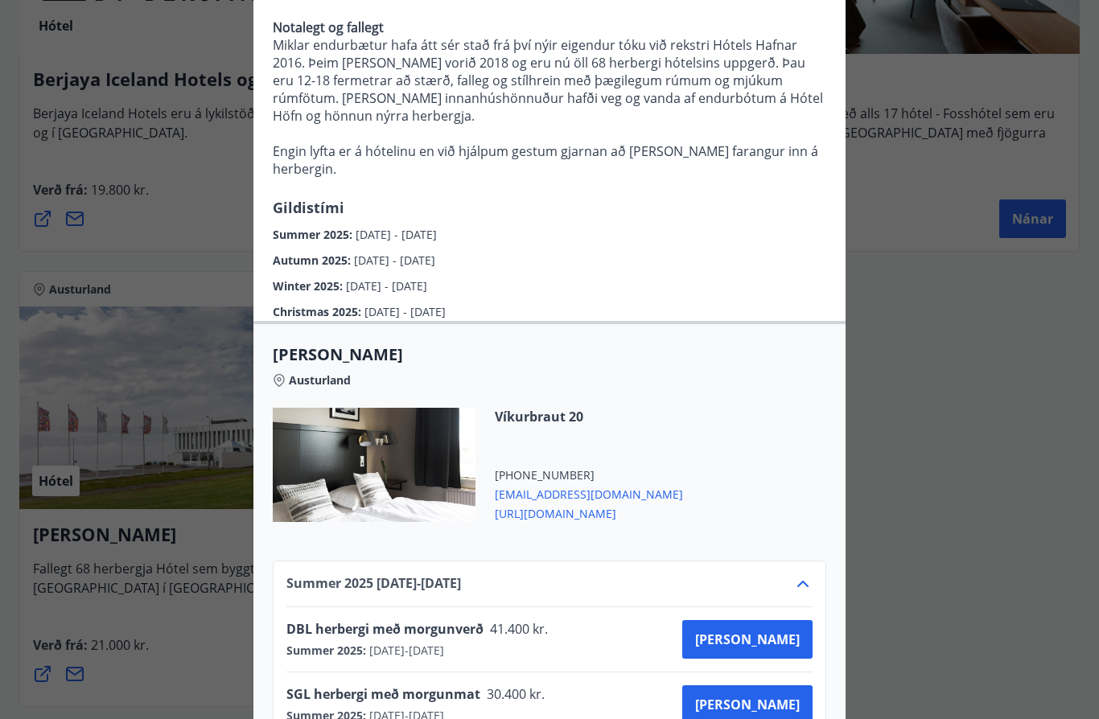
click at [984, 622] on div at bounding box center [549, 359] width 1099 height 719
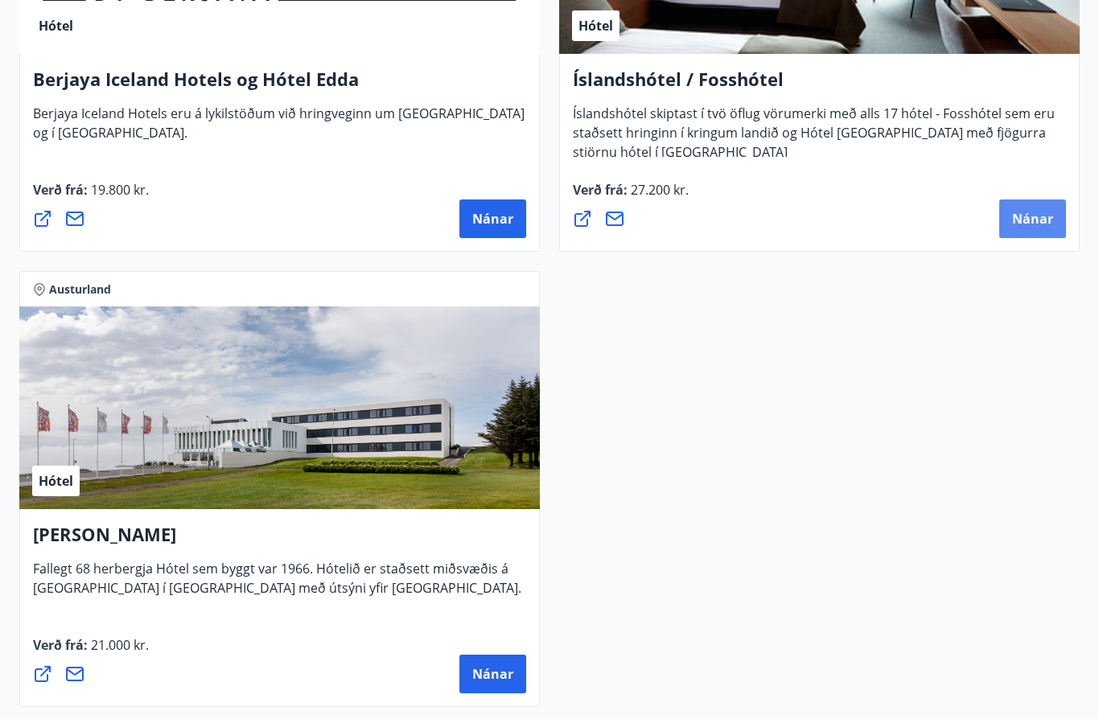
click at [1033, 218] on span "Nánar" at bounding box center [1032, 219] width 41 height 18
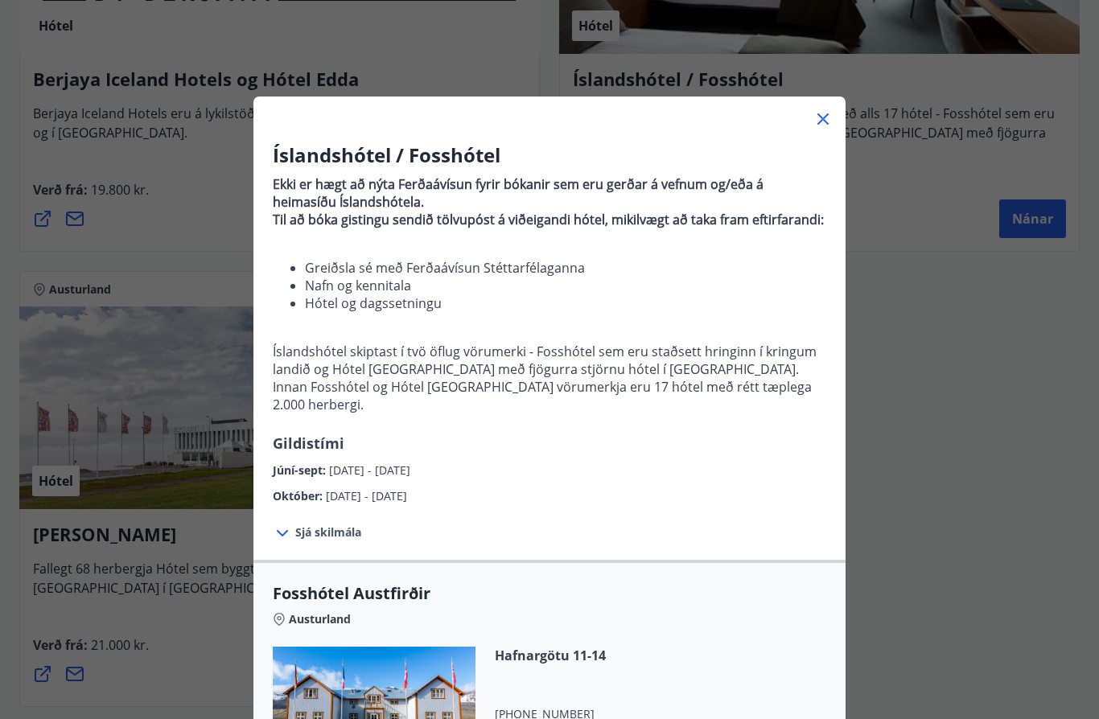
click at [1028, 134] on div "Íslandshótel / Fosshótel Ekki er hægt að nýta Ferðaávísun fyrir bókanir sem eru…" at bounding box center [549, 359] width 1099 height 719
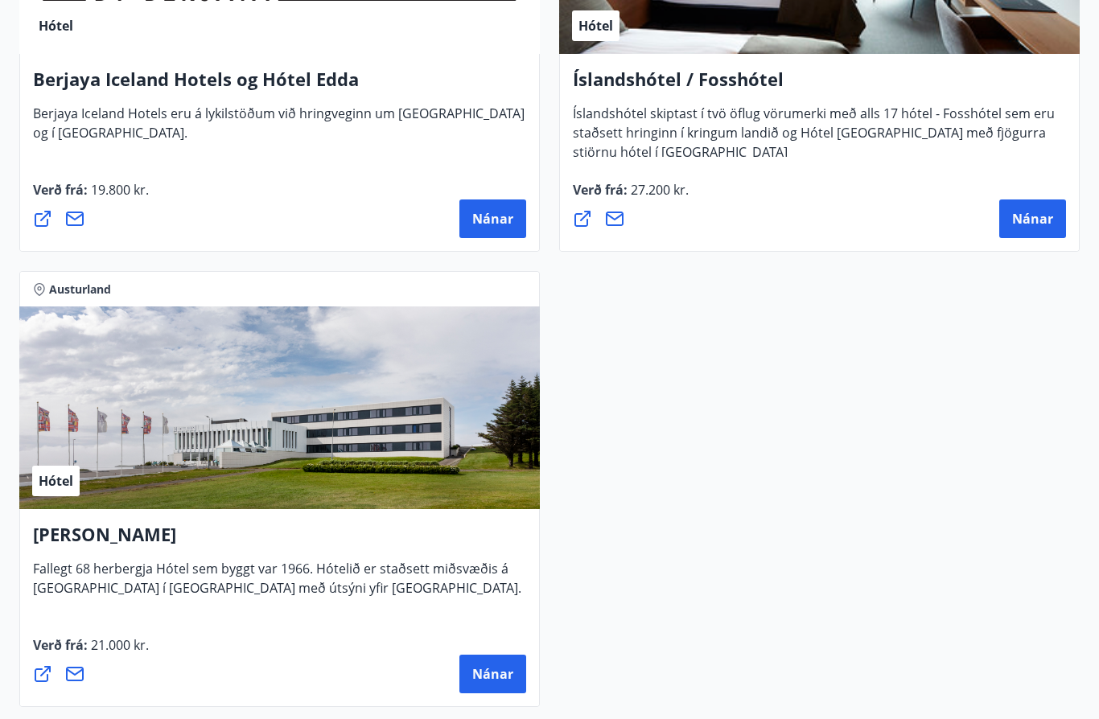
click at [617, 222] on icon at bounding box center [614, 218] width 19 height 19
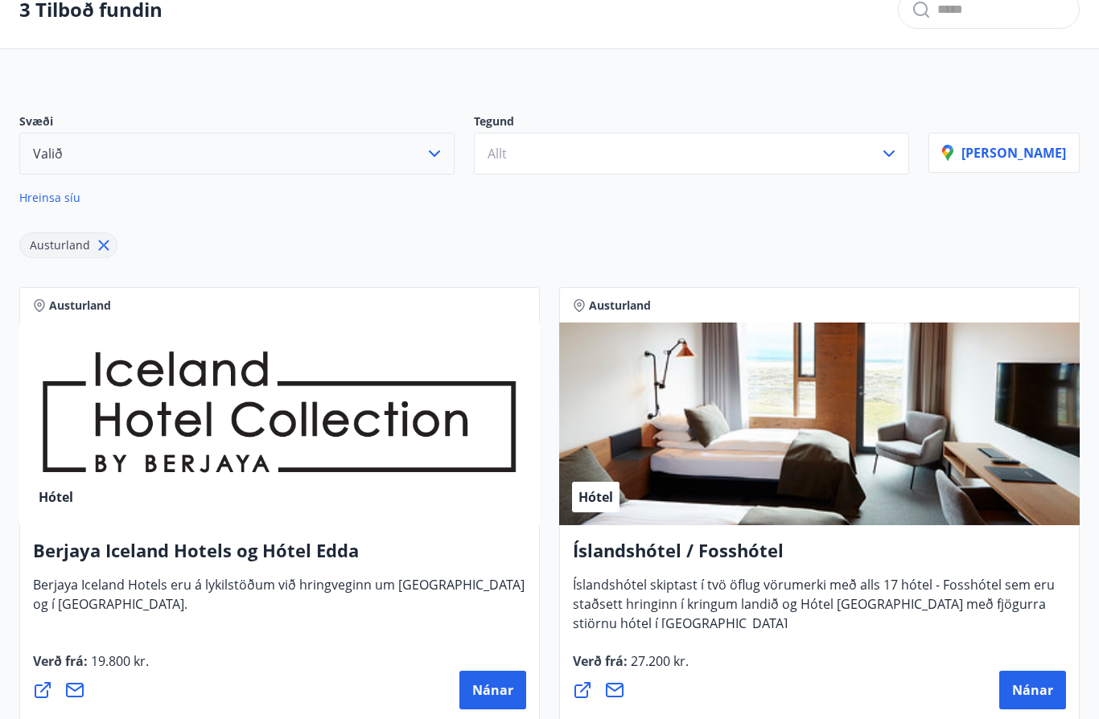
scroll to position [47, 0]
